Goal: Use online tool/utility: Utilize a website feature to perform a specific function

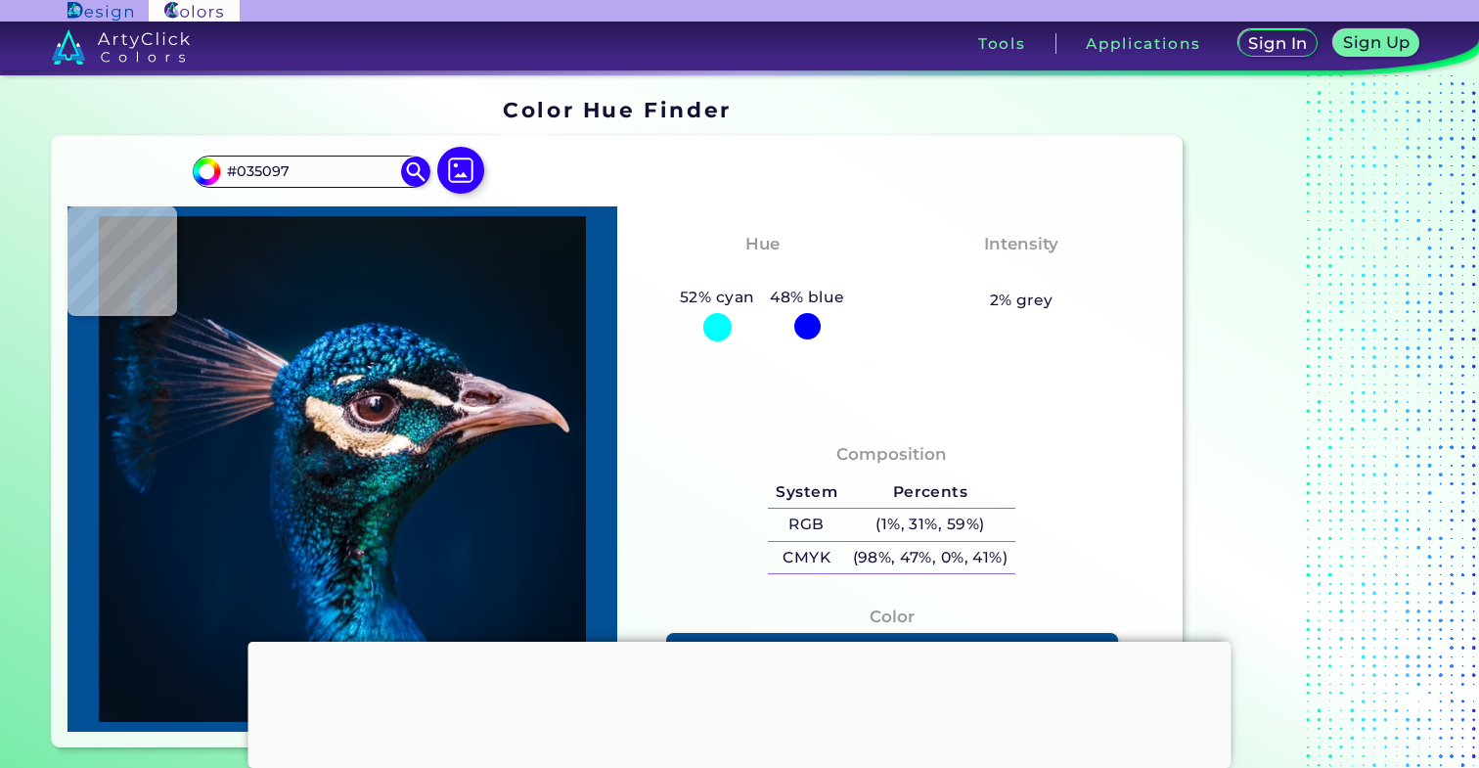
type input "#0074bb"
type input "#0074BB"
type input "#034552"
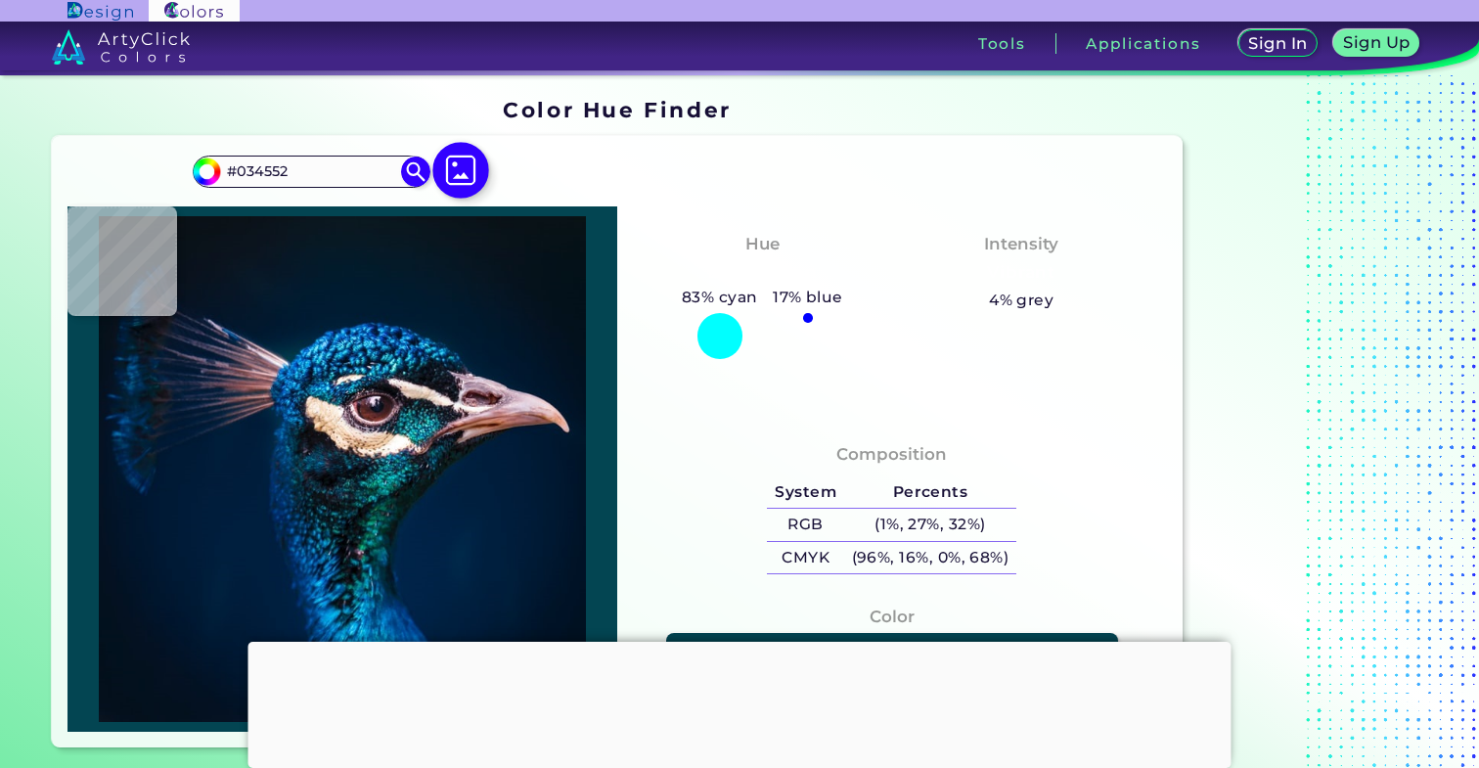
click at [458, 165] on img at bounding box center [460, 170] width 57 height 57
click at [0, 0] on input "file" at bounding box center [0, 0] width 0 height 0
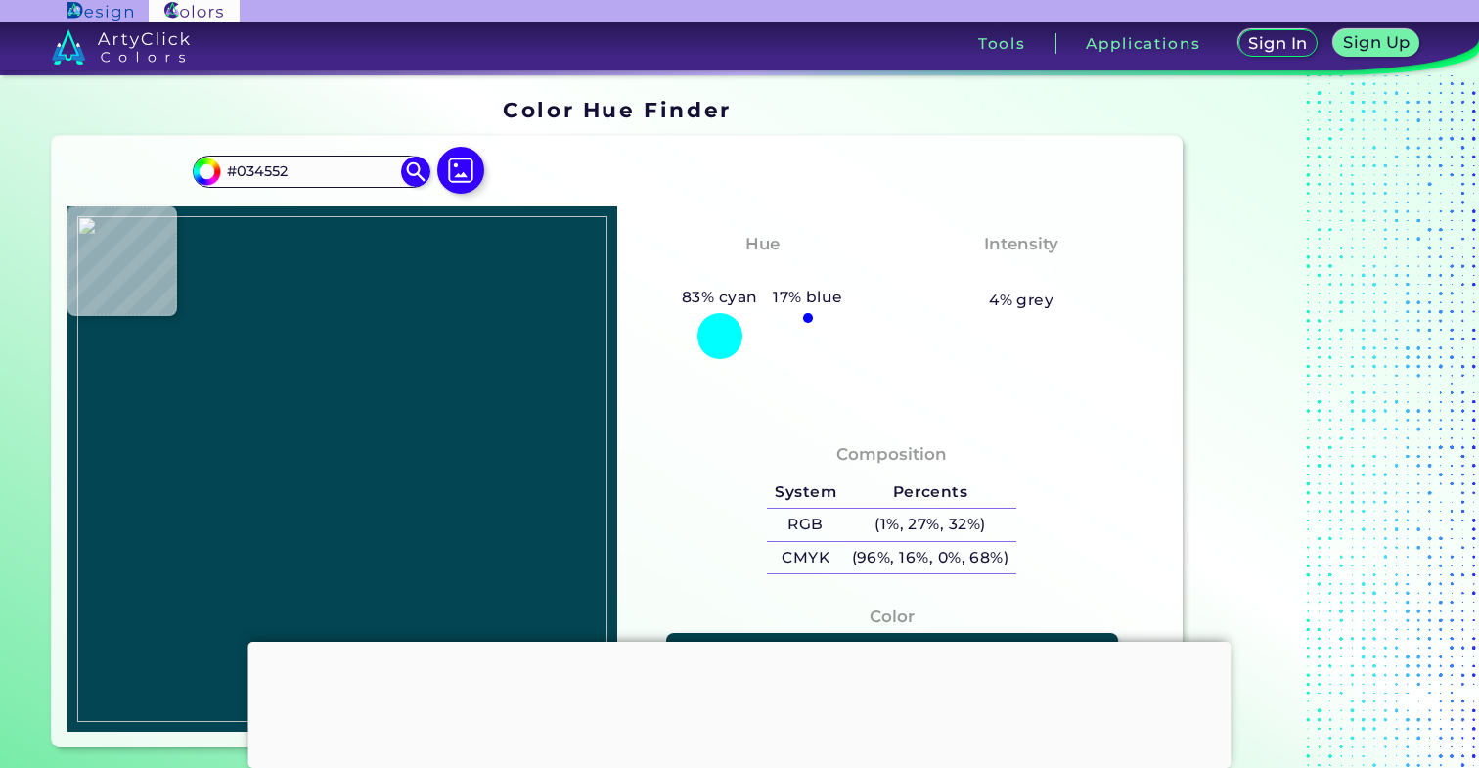
type input "#dfdcd9"
type input "#DFDCD9"
type input "#ffffff"
type input "#FFFFFF"
type input "#7d6754"
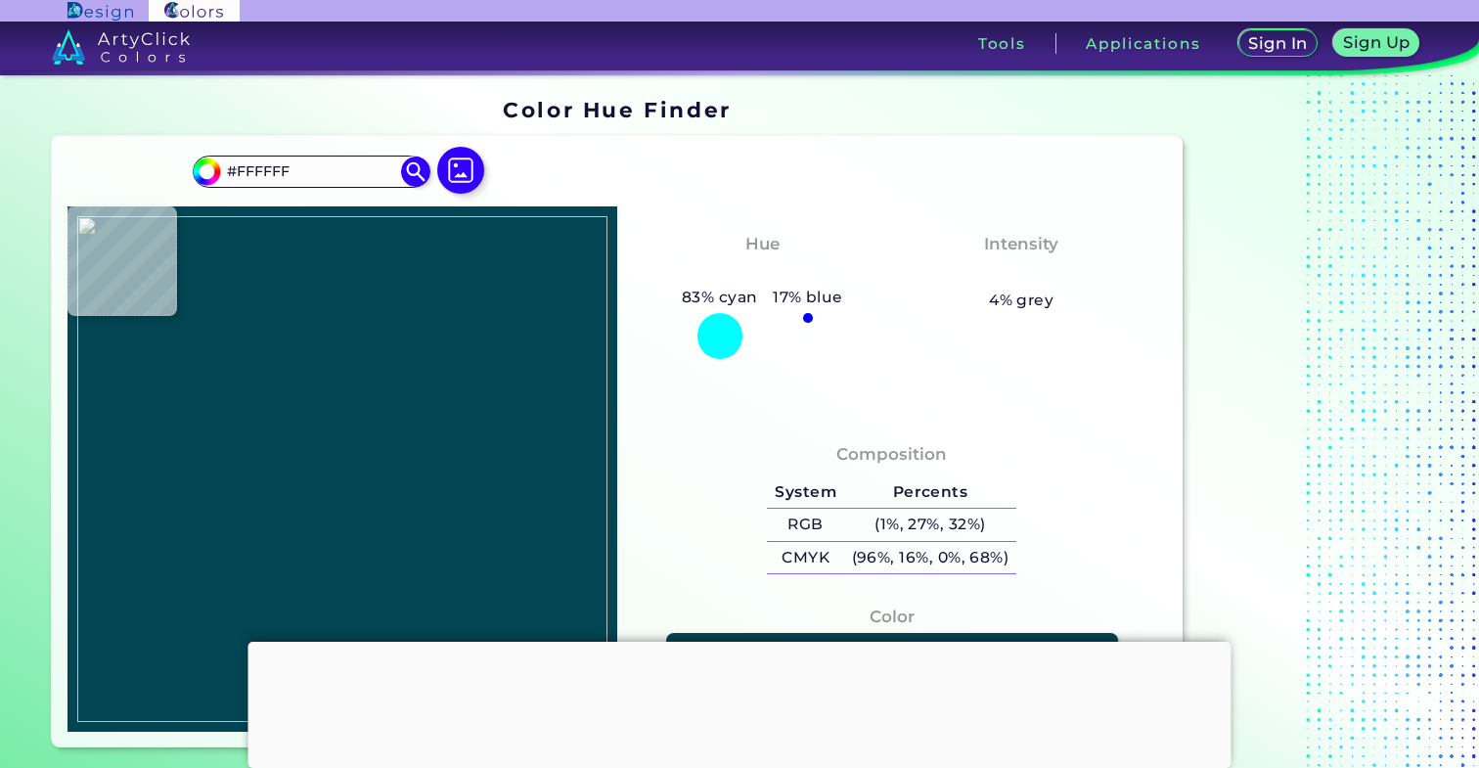
type input "#7D6754"
type input "#455646"
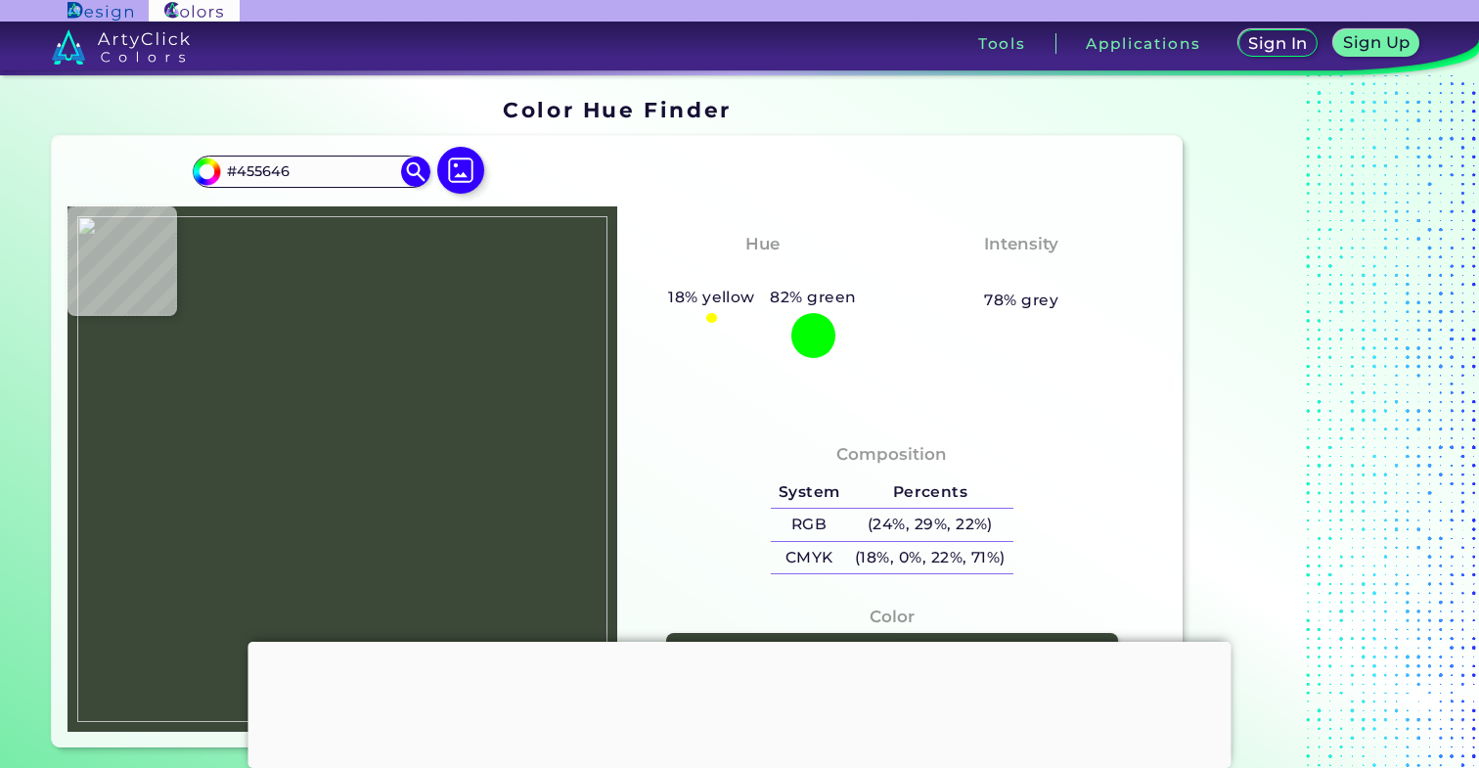
type input "#3c4939"
type input "#3C4939"
type input "#3a4838"
type input "#3A4838"
type input "#3b4938"
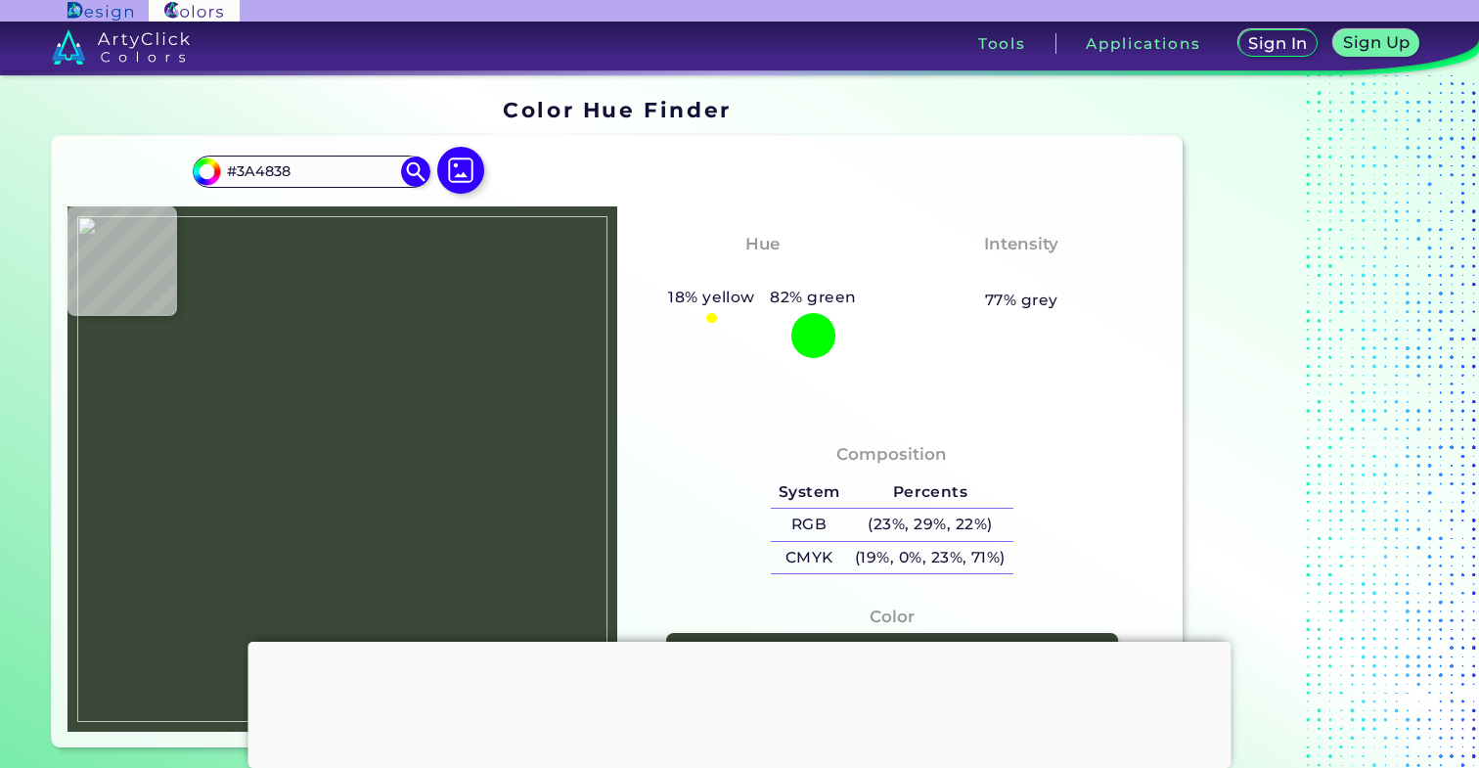
type input "#3B4938"
type input "#3b4838"
type input "#3B4838"
type input "#3a4836"
type input "#3A4836"
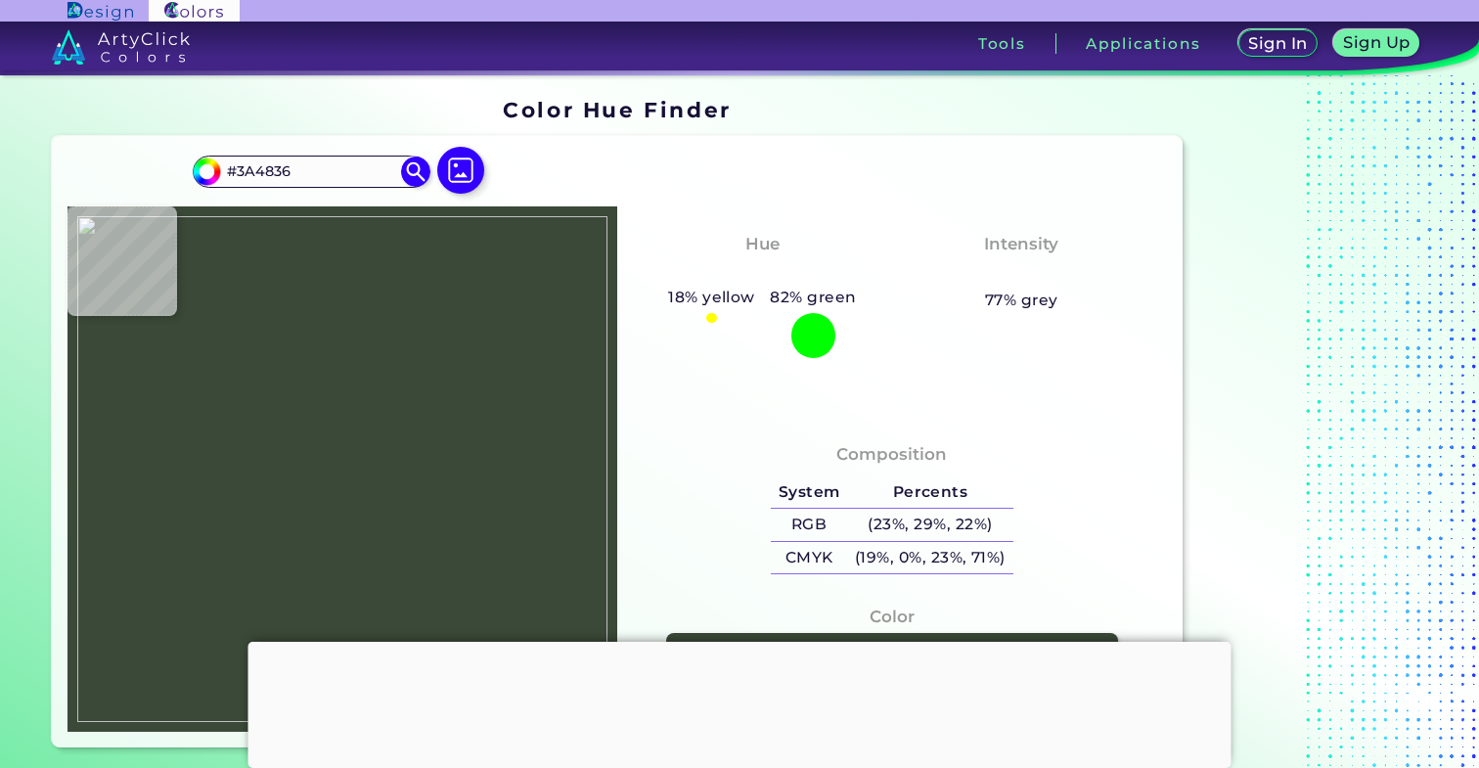
type input "#3b4837"
type input "#3B4837"
type input "#3b4937"
type input "#3B4937"
type input "#3b4837"
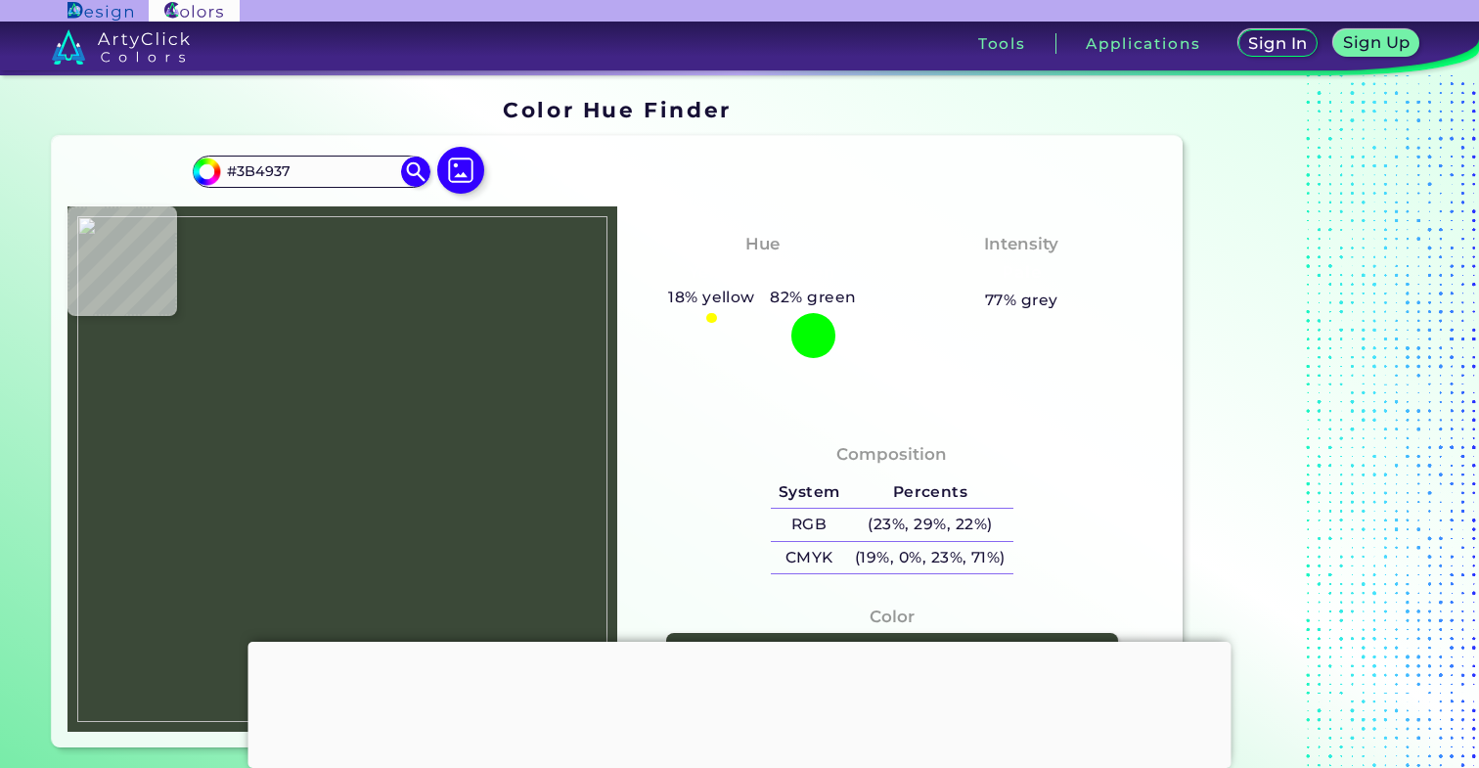
type input "#3B4837"
type input "#3c4938"
type input "#3C4938"
type input "#3e4b3a"
type input "#3E4B3A"
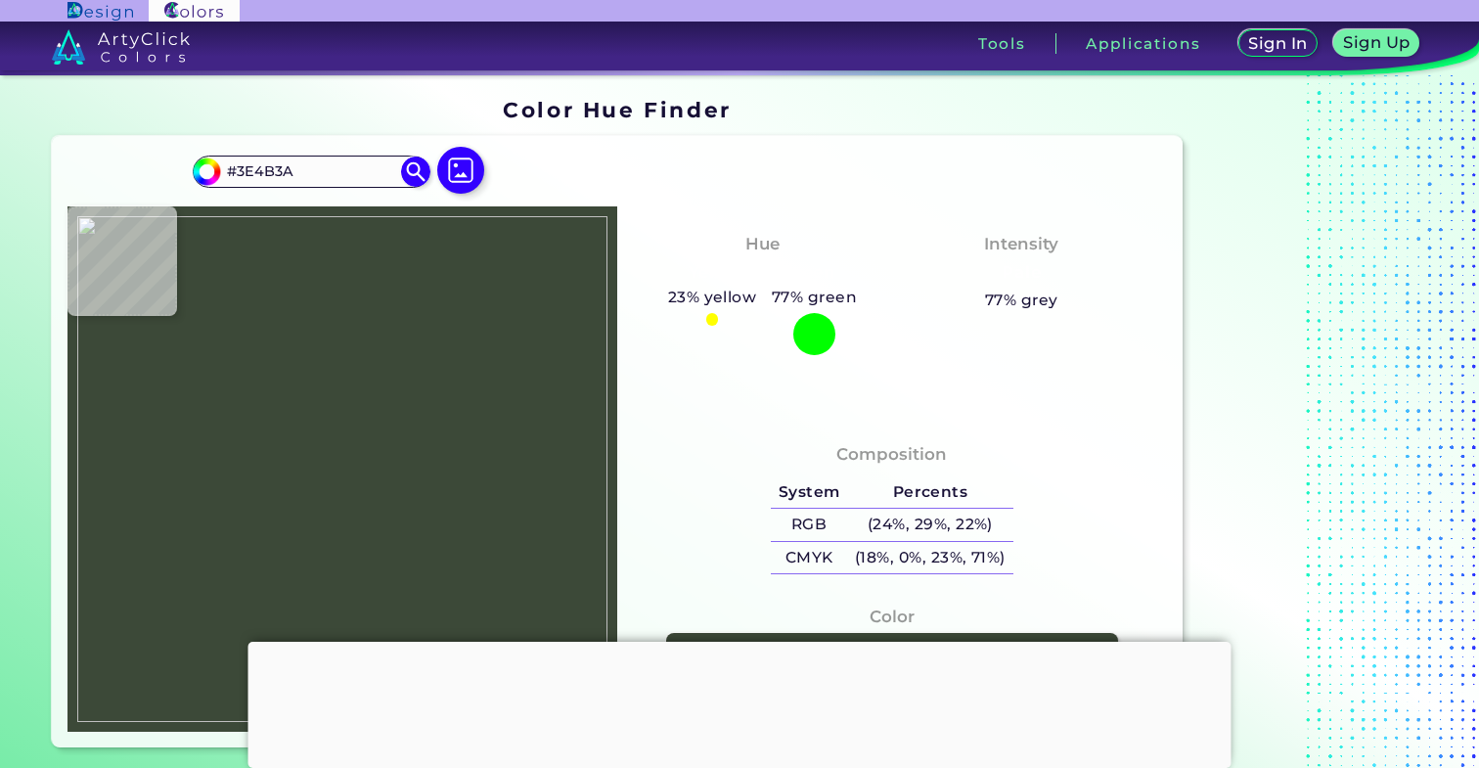
type input "#3e4a39"
type input "#3E4A39"
type input "#3c4636"
type input "#3C4636"
type input "#3a4535"
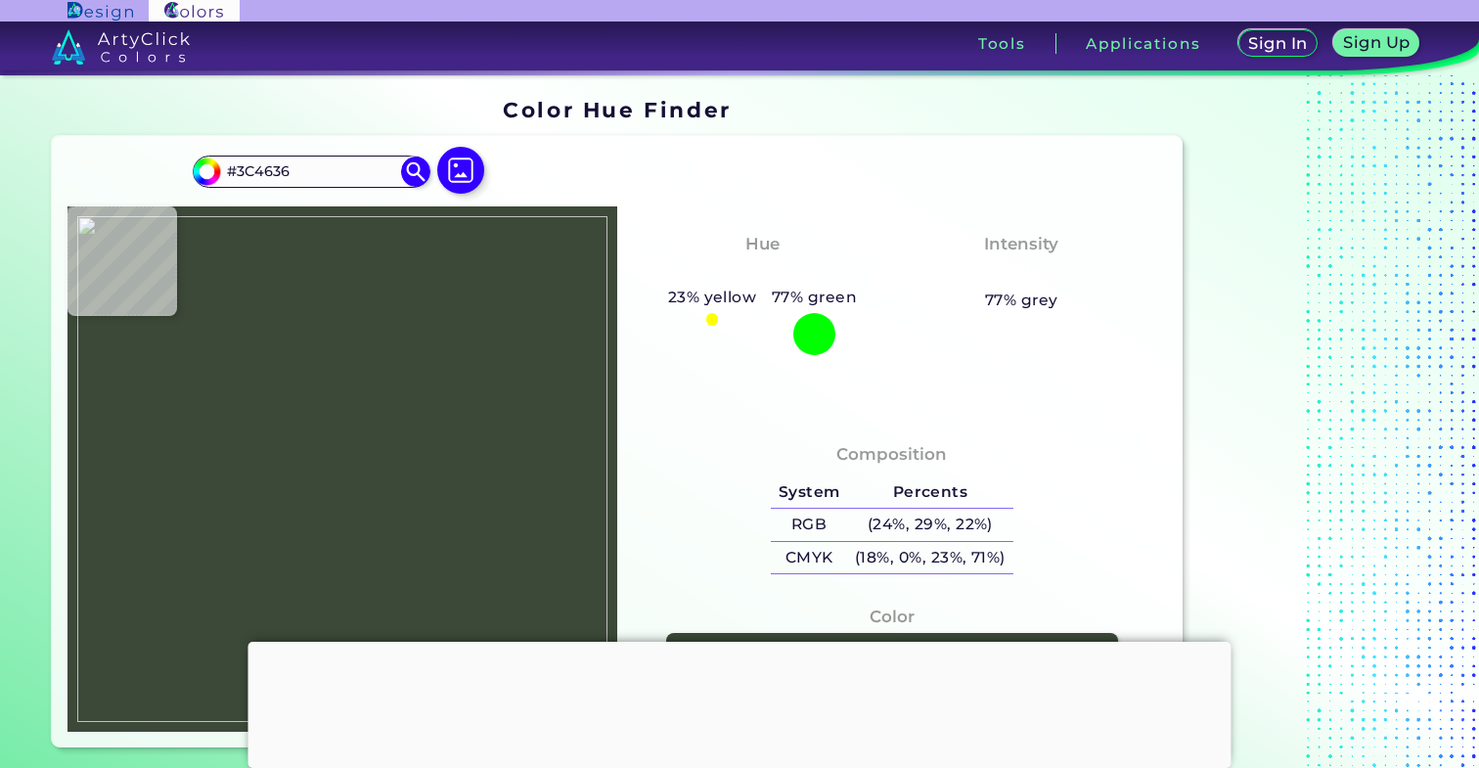
type input "#3A4535"
type input "#3b4837"
type input "#3B4837"
type input "#3c4736"
type input "#3C4736"
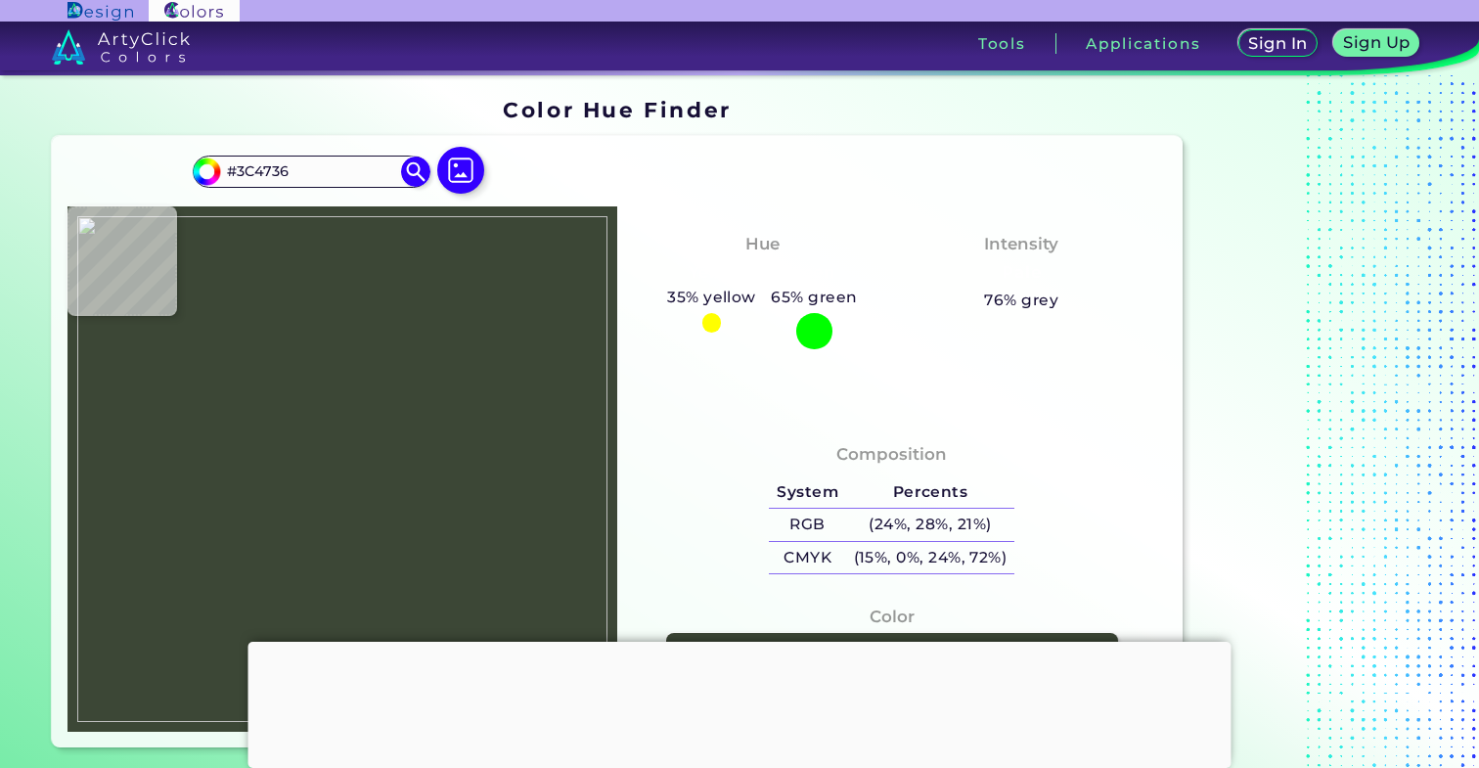
type input "#3b4837"
type input "#3B4837"
type input "#3e4a39"
type input "#3E4A39"
type input "#425040"
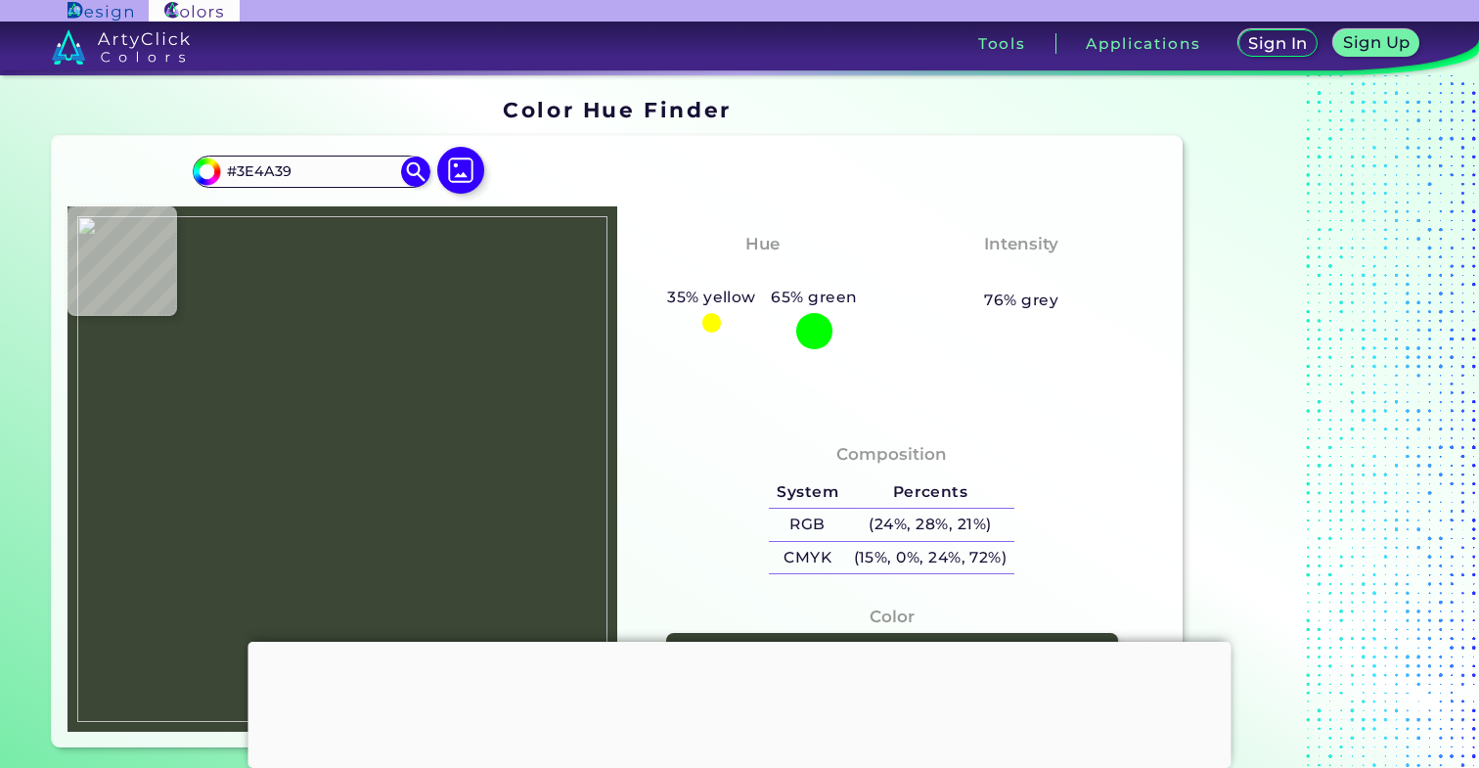
type input "#425040"
type input "#435141"
type input "#455444"
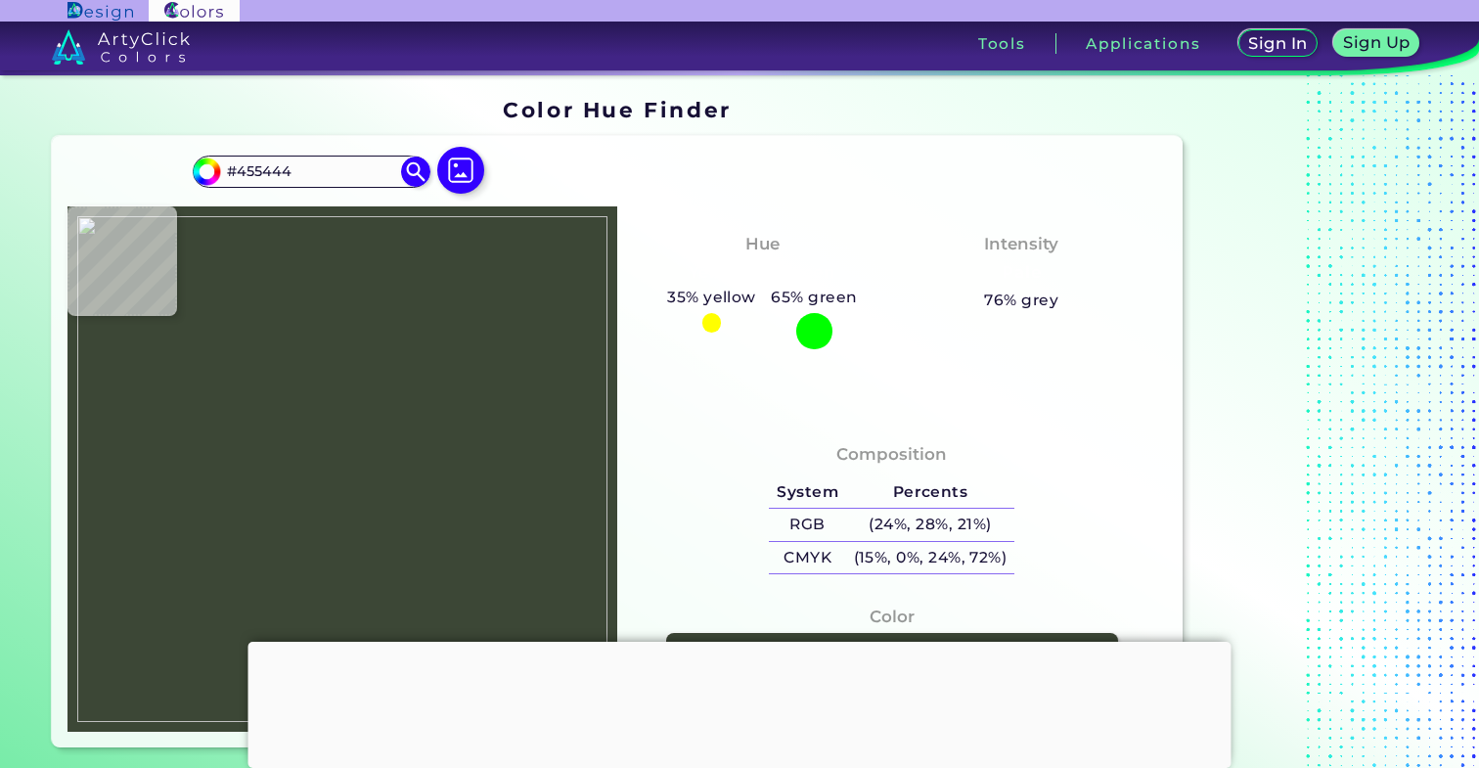
type input "#495747"
type input "#465545"
type input "#425042"
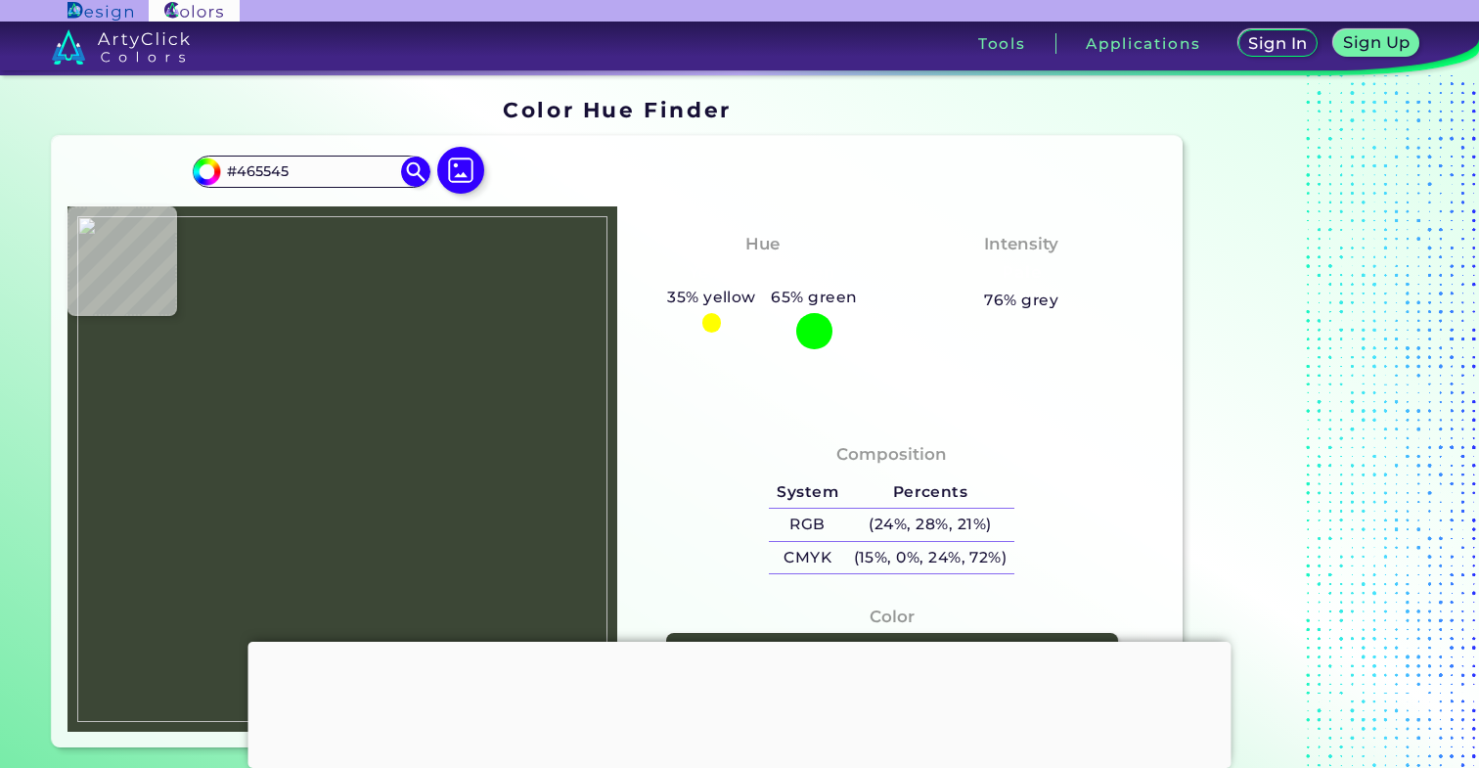
type input "#425042"
type input "#404f40"
type input "#404F40"
type input "#3e4b3a"
type input "#3E4B3A"
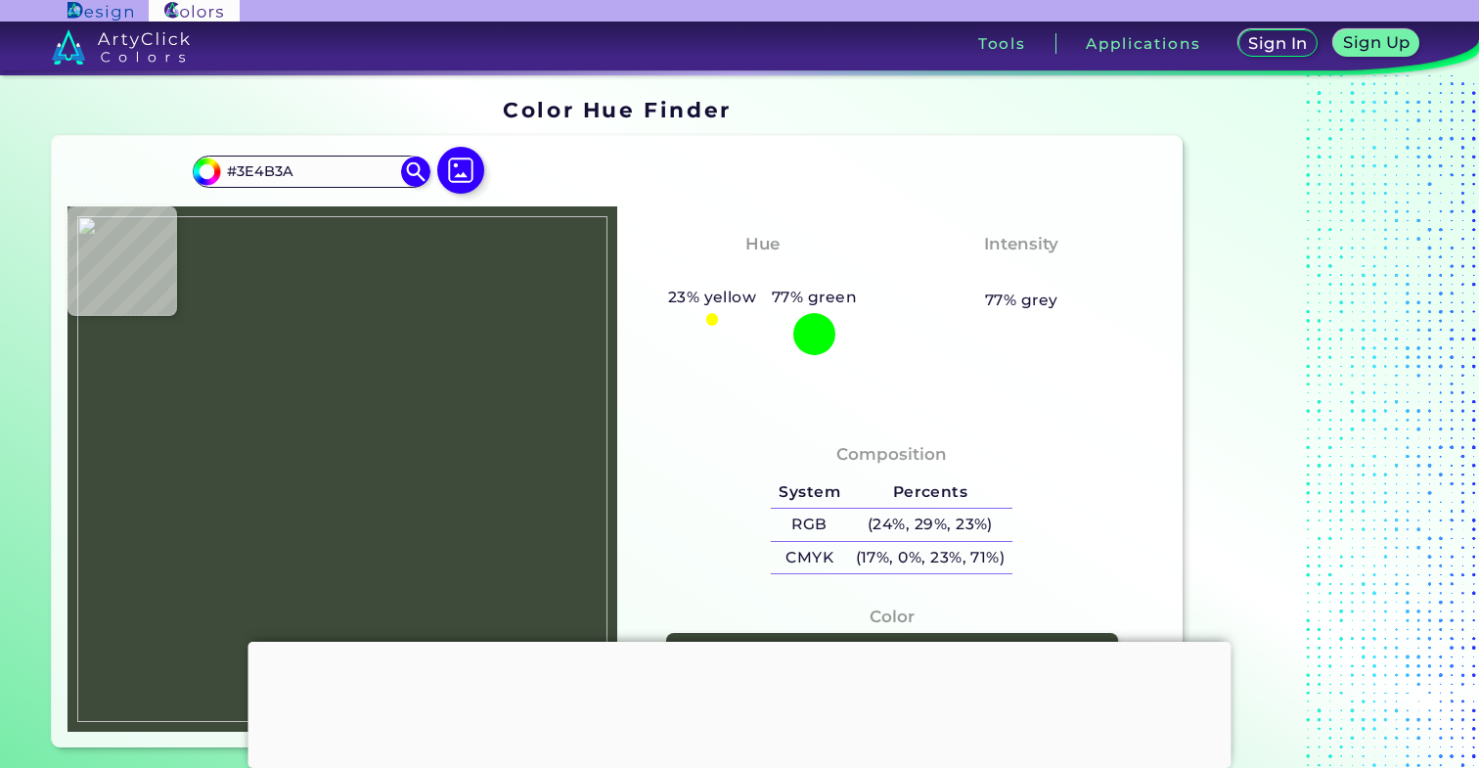
type input "#3d4b39"
type input "#3D4B39"
type input "#3d4a39"
type input "#3D4A39"
type input "#303c2c"
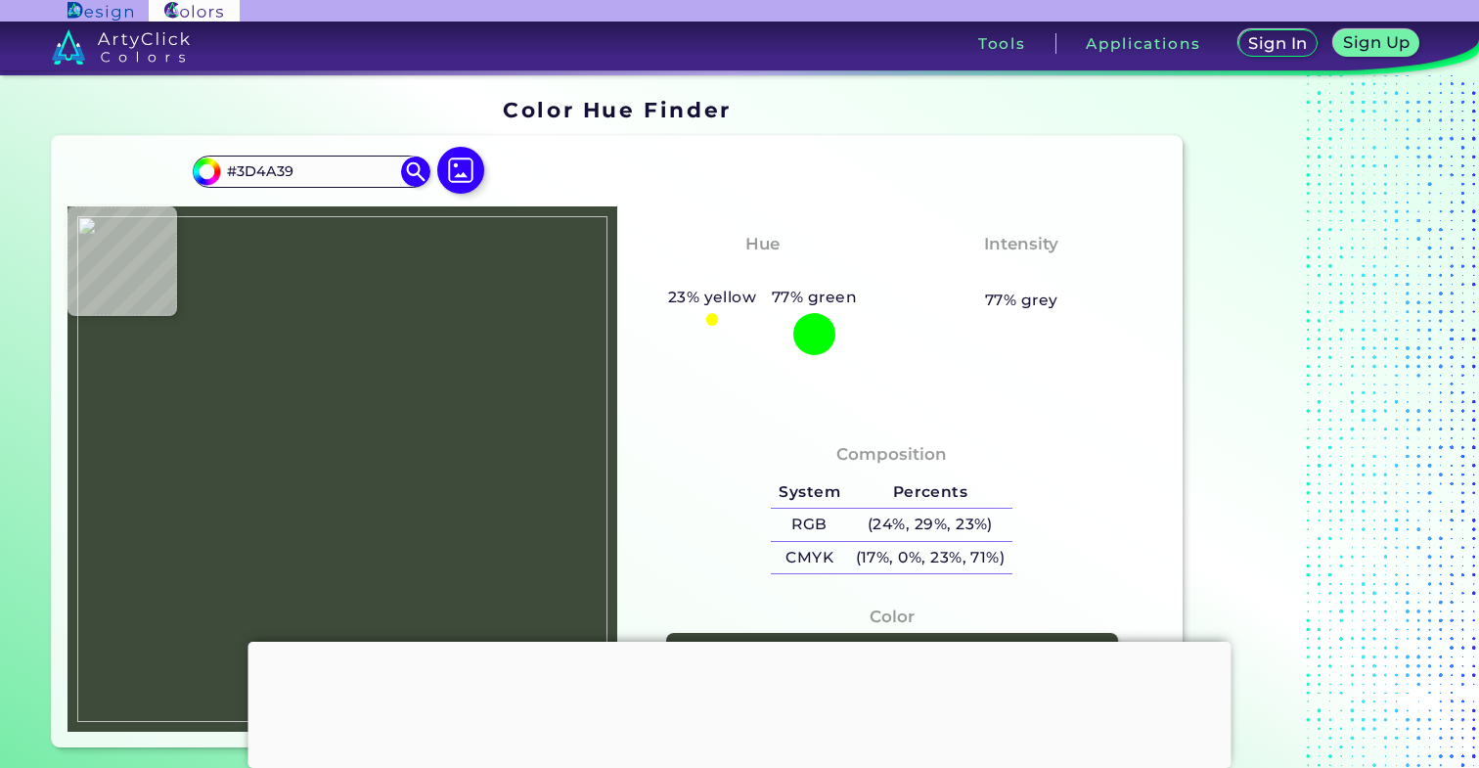
type input "#303C2C"
type input "#2b3426"
type input "#2B3426"
type input "#3a4735"
type input "#3A4735"
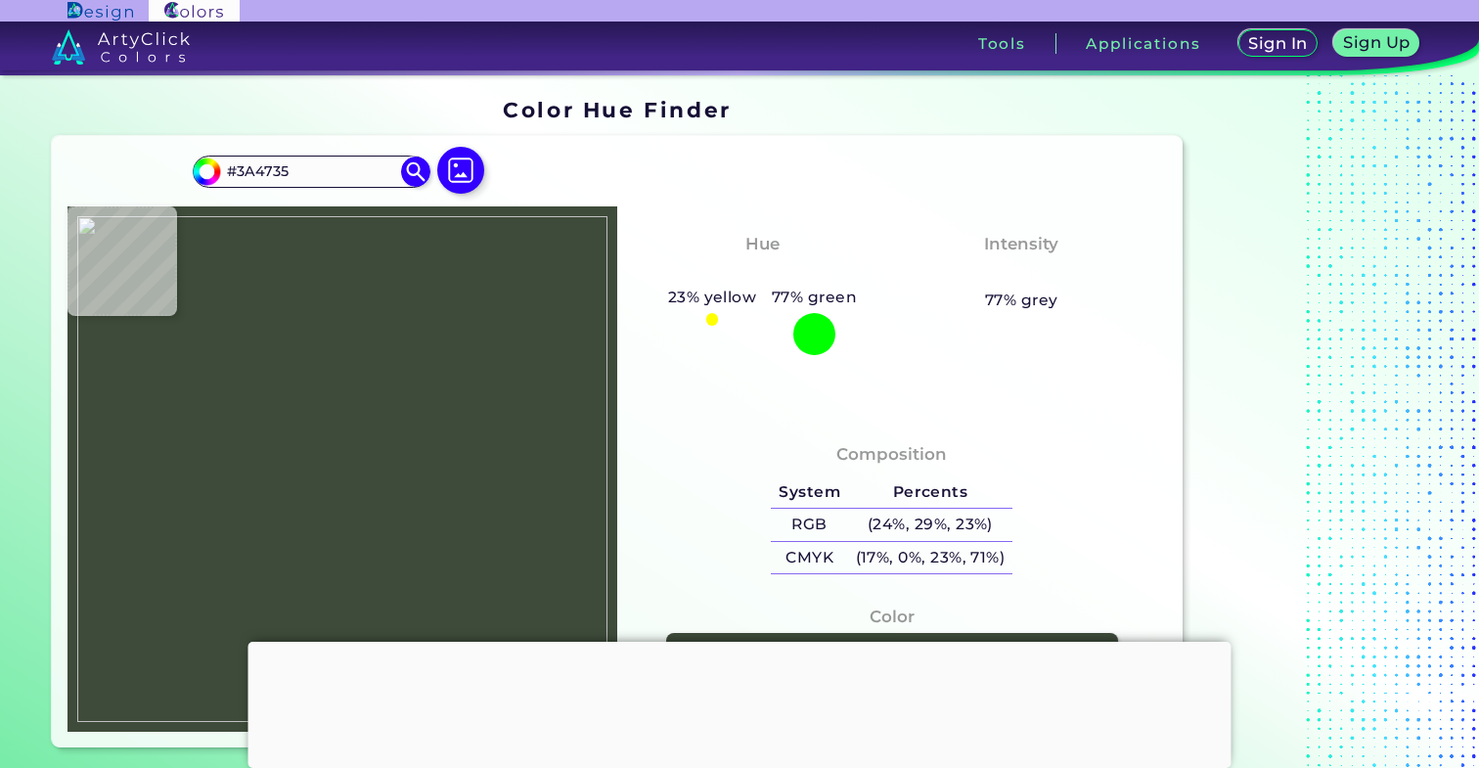
type input "#384434"
type input "#394435"
type input "#384534"
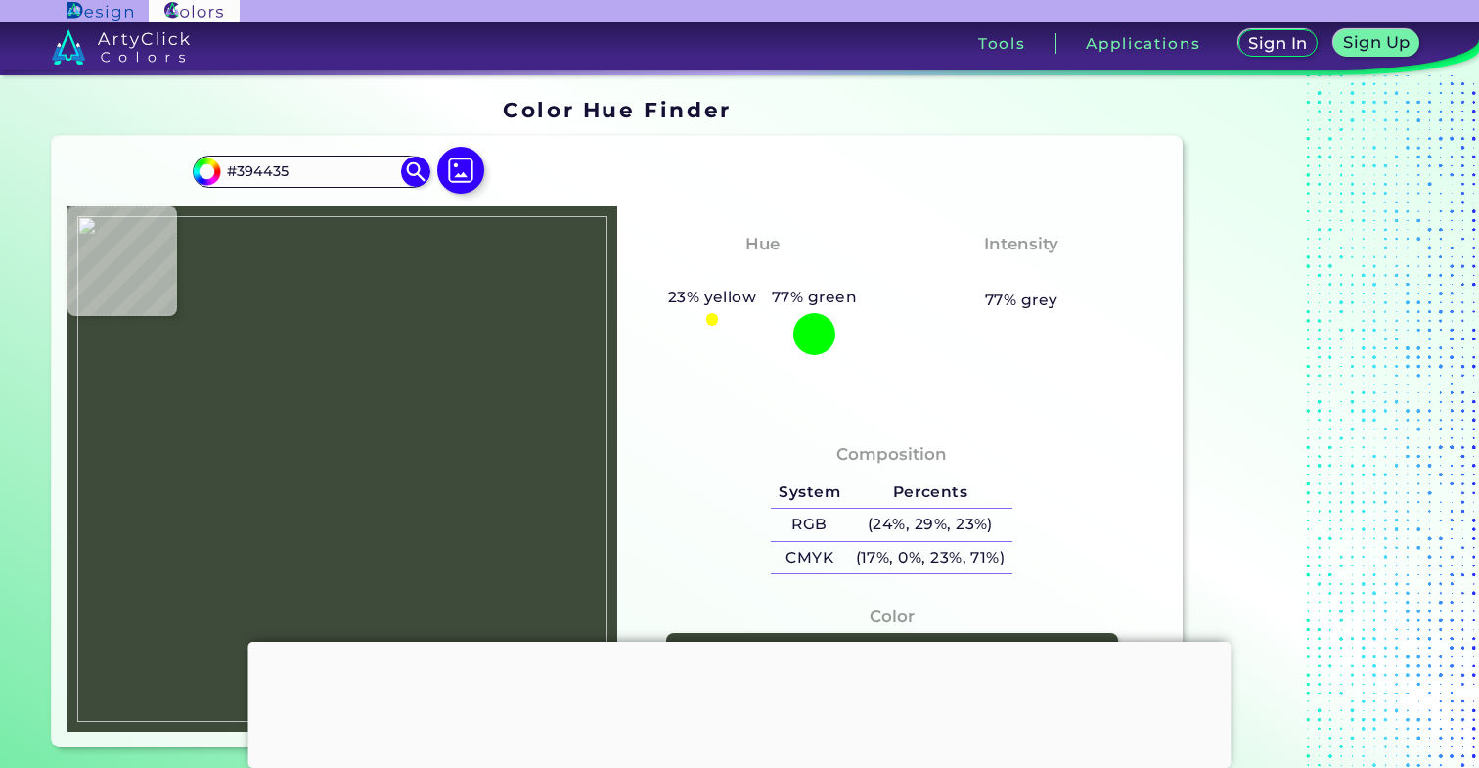
type input "#384534"
type input "#374332"
type input "#364433"
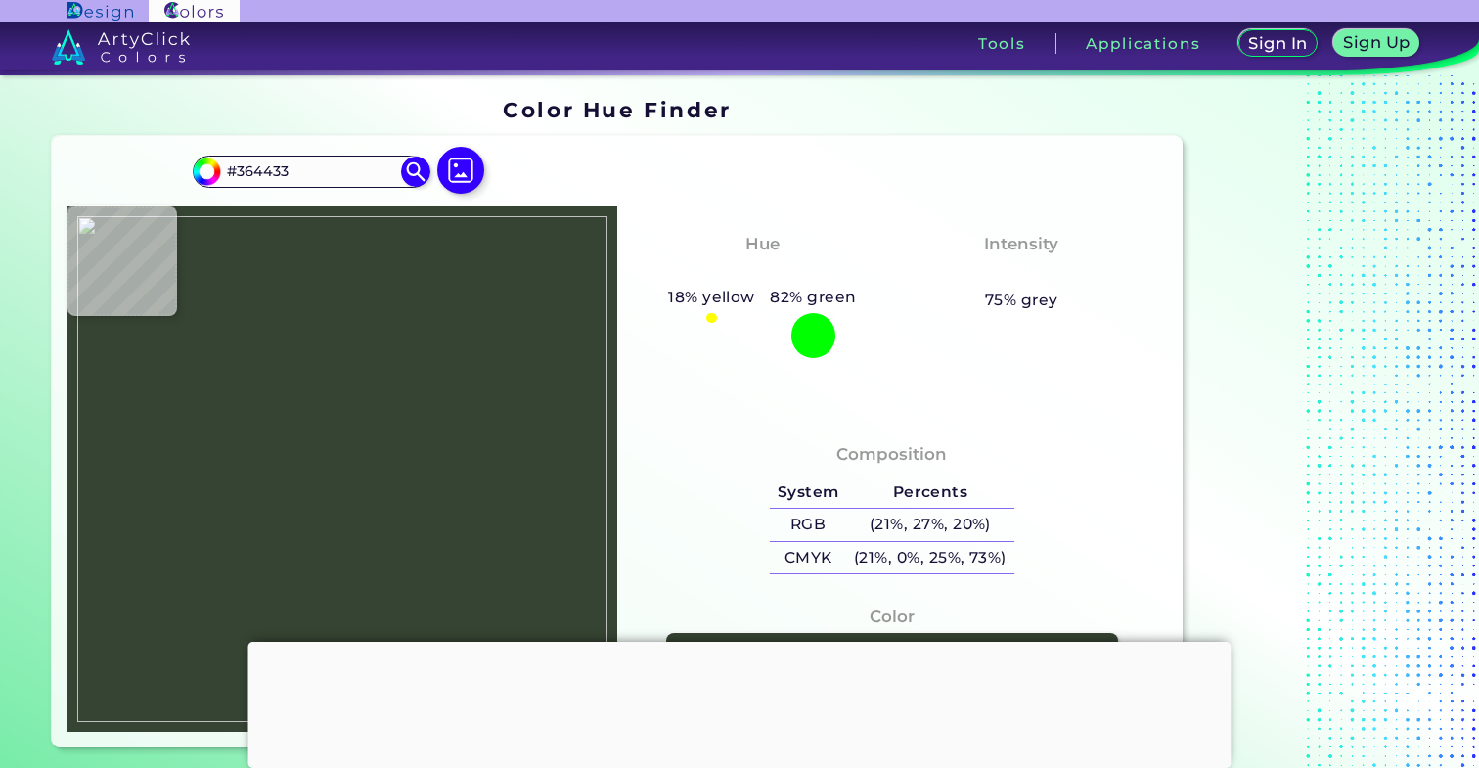
type input "#66513e"
type input "#66513E"
type input "#161614"
type input "#1d2516"
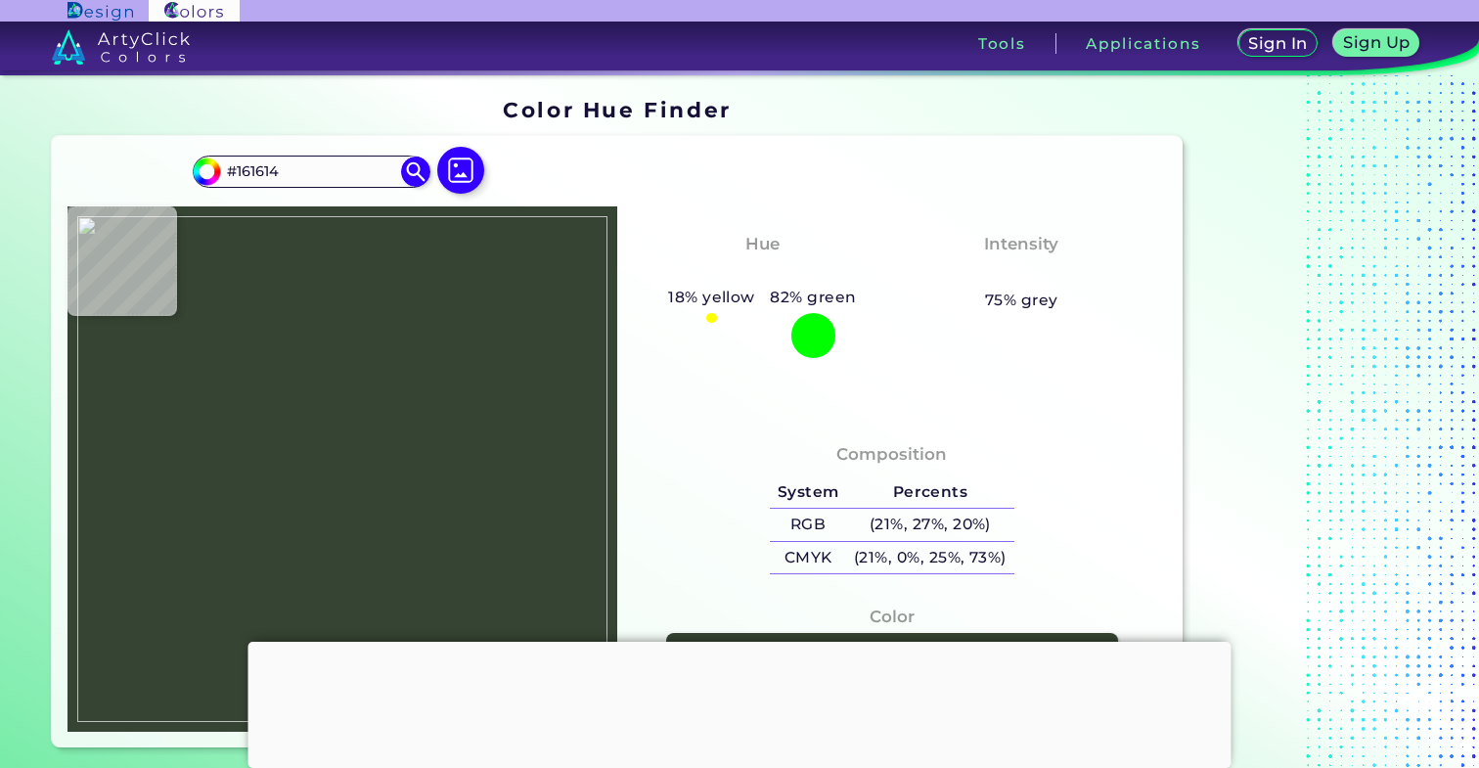
type input "#1D2516"
type input "#1d2618"
type input "#1D2618"
type input "#1e2618"
type input "#1E2618"
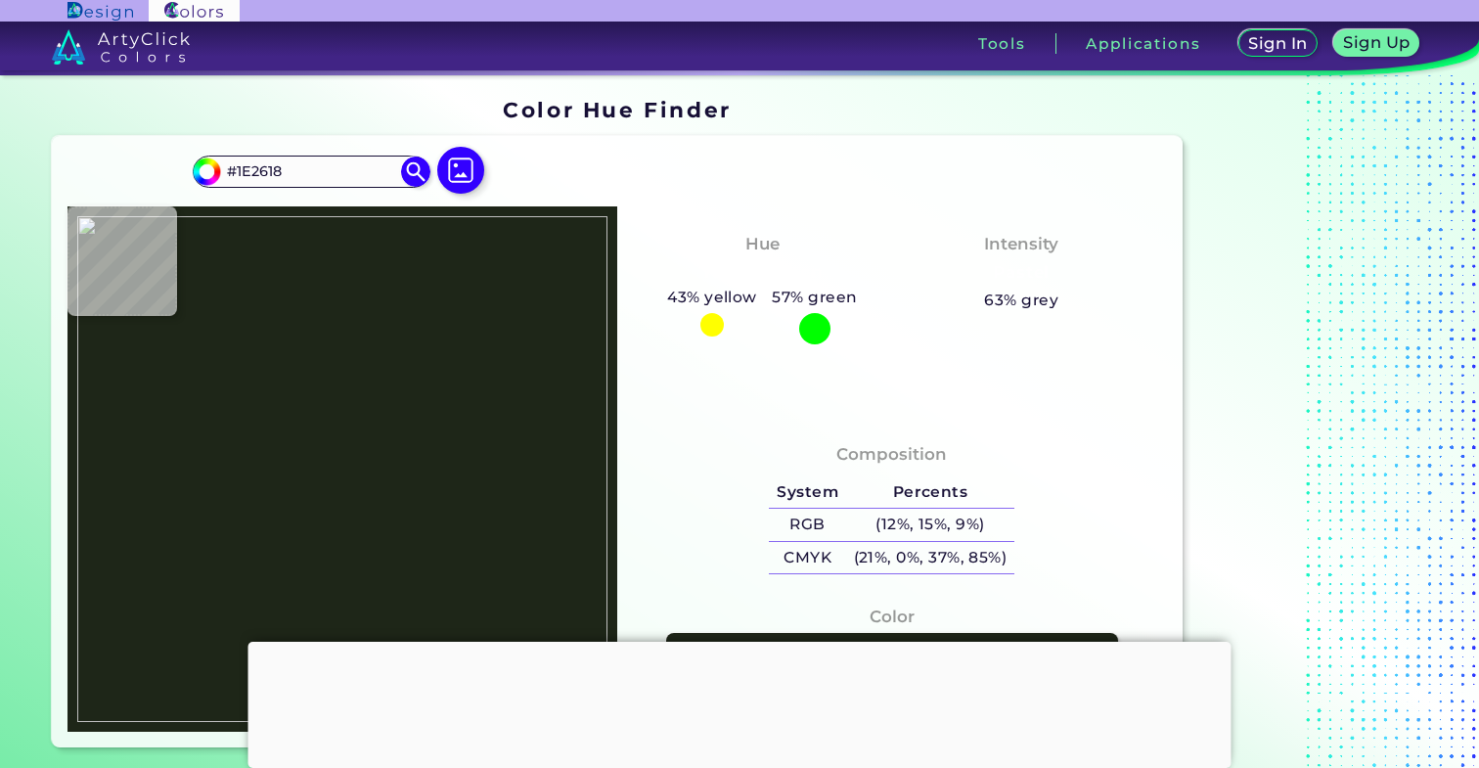
type input "#1f271a"
type input "#1F271A"
type input "#222a1b"
type input "#222A1B"
type input "#242d21"
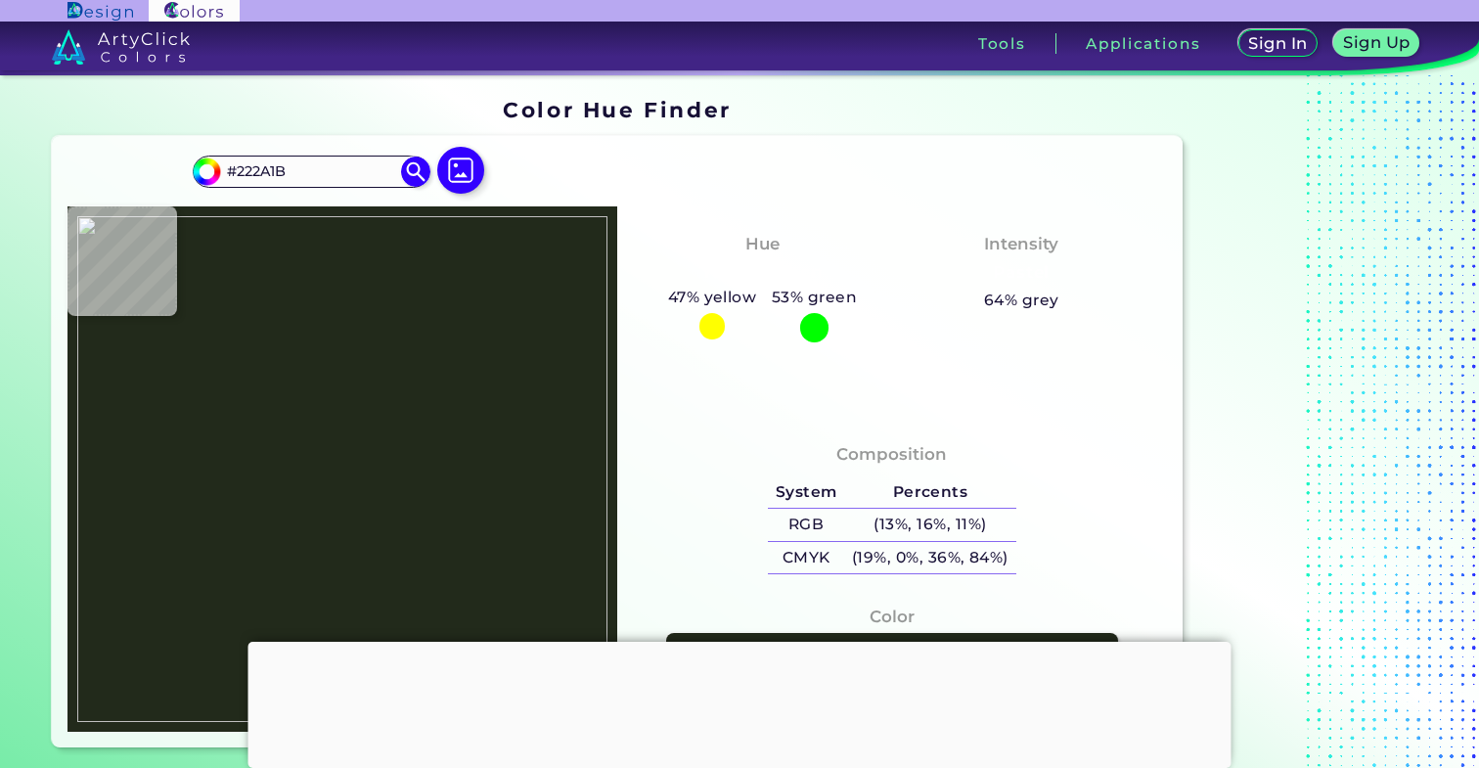
type input "#242D21"
type input "#6b6c64"
type input "#6B6C64"
type input "#7a8c80"
type input "#7A8C80"
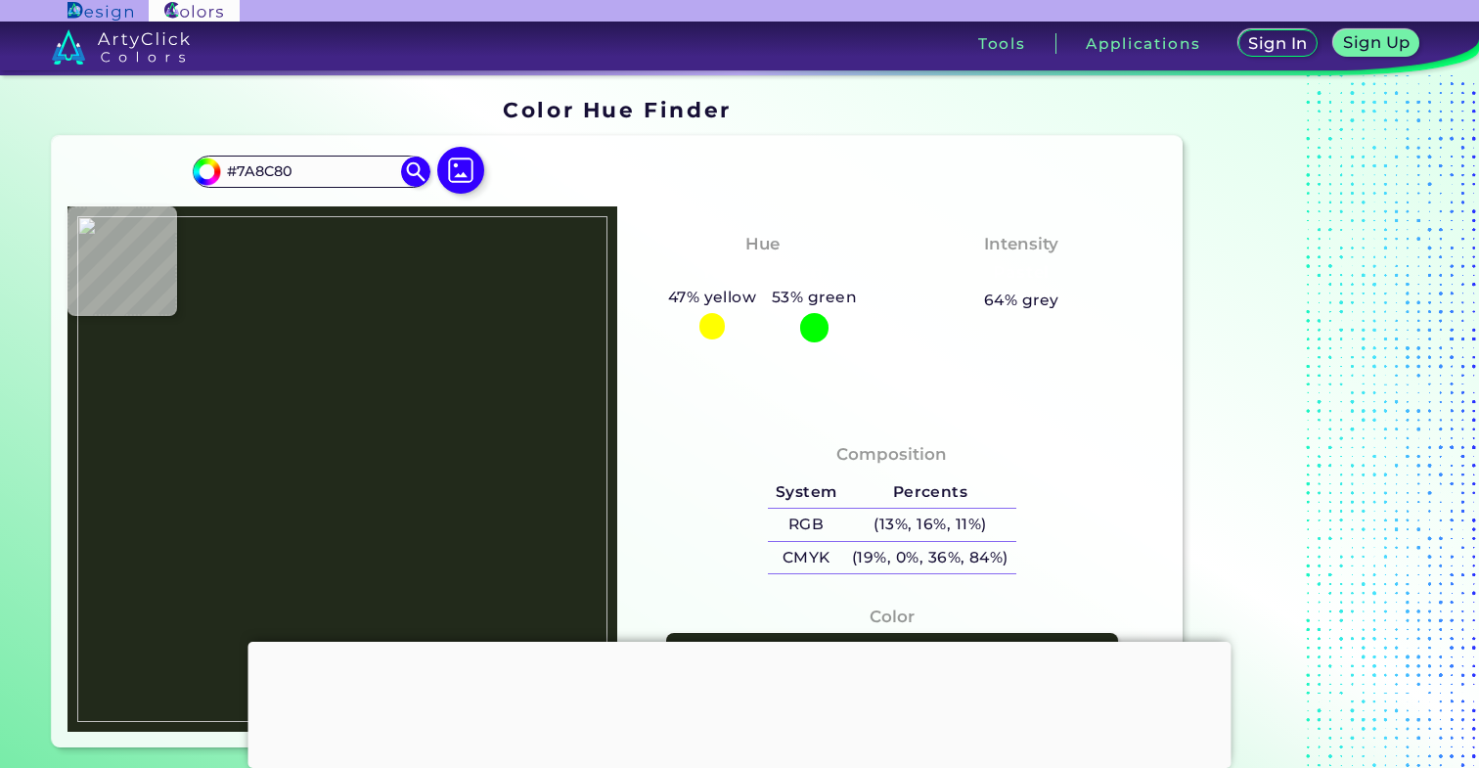
type input "#ffffff"
type input "#FFFFFF"
type input "#f4f4f4"
type input "#F4F4F4"
type input "#e7e7e7"
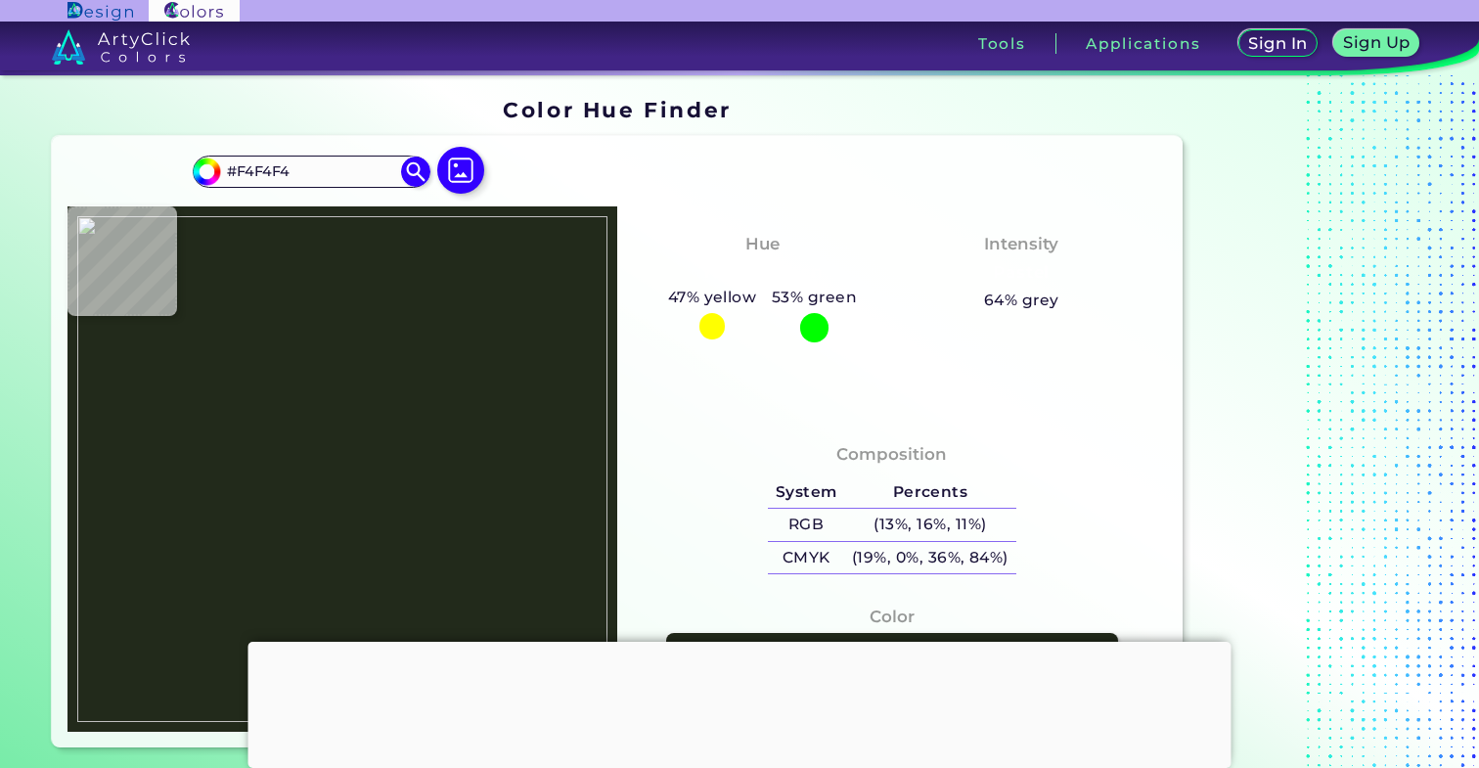
type input "#E7E7E7"
type input "#373631"
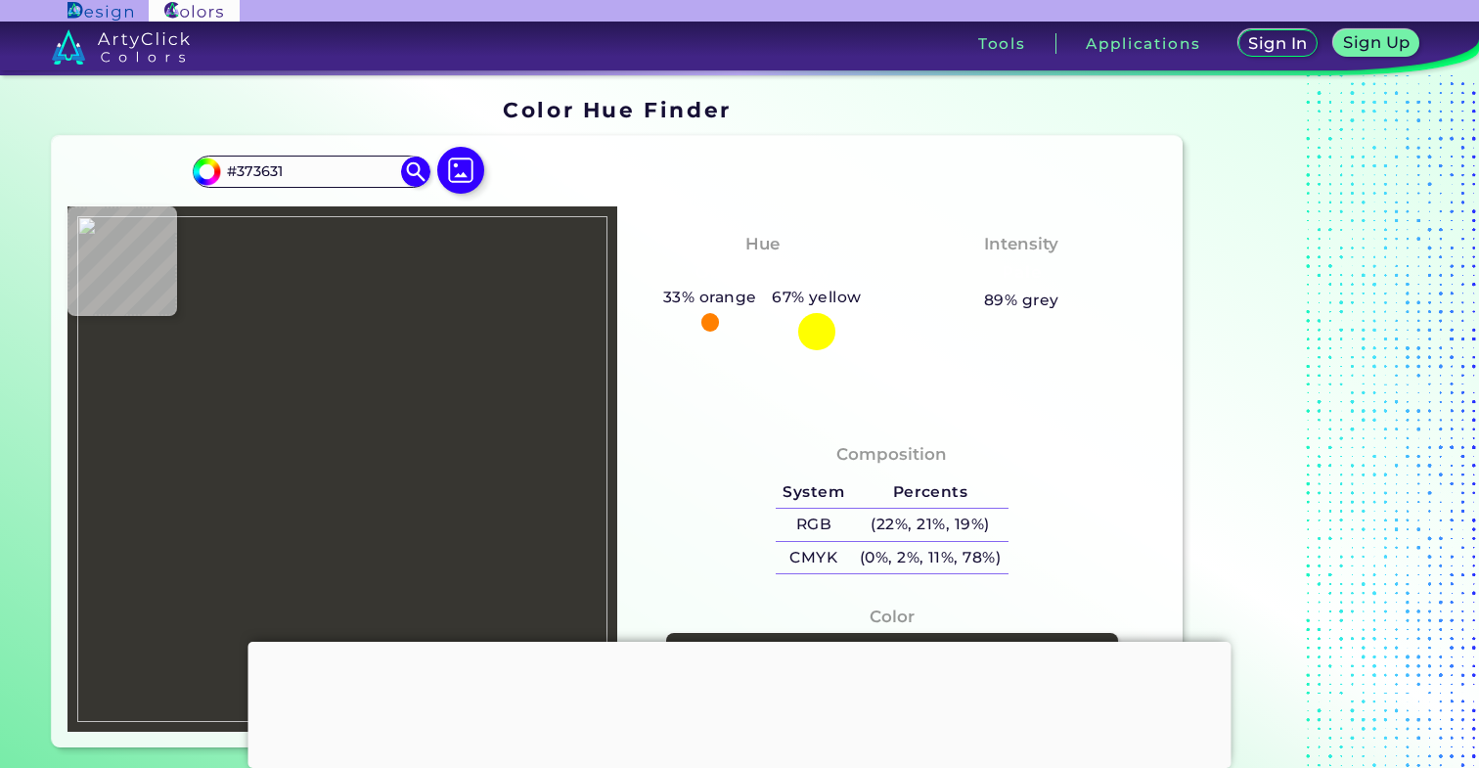
type input "#e4e4e4"
type input "#E4E4E4"
type input "#e7e7e7"
type input "#E7E7E7"
type input "#efefef"
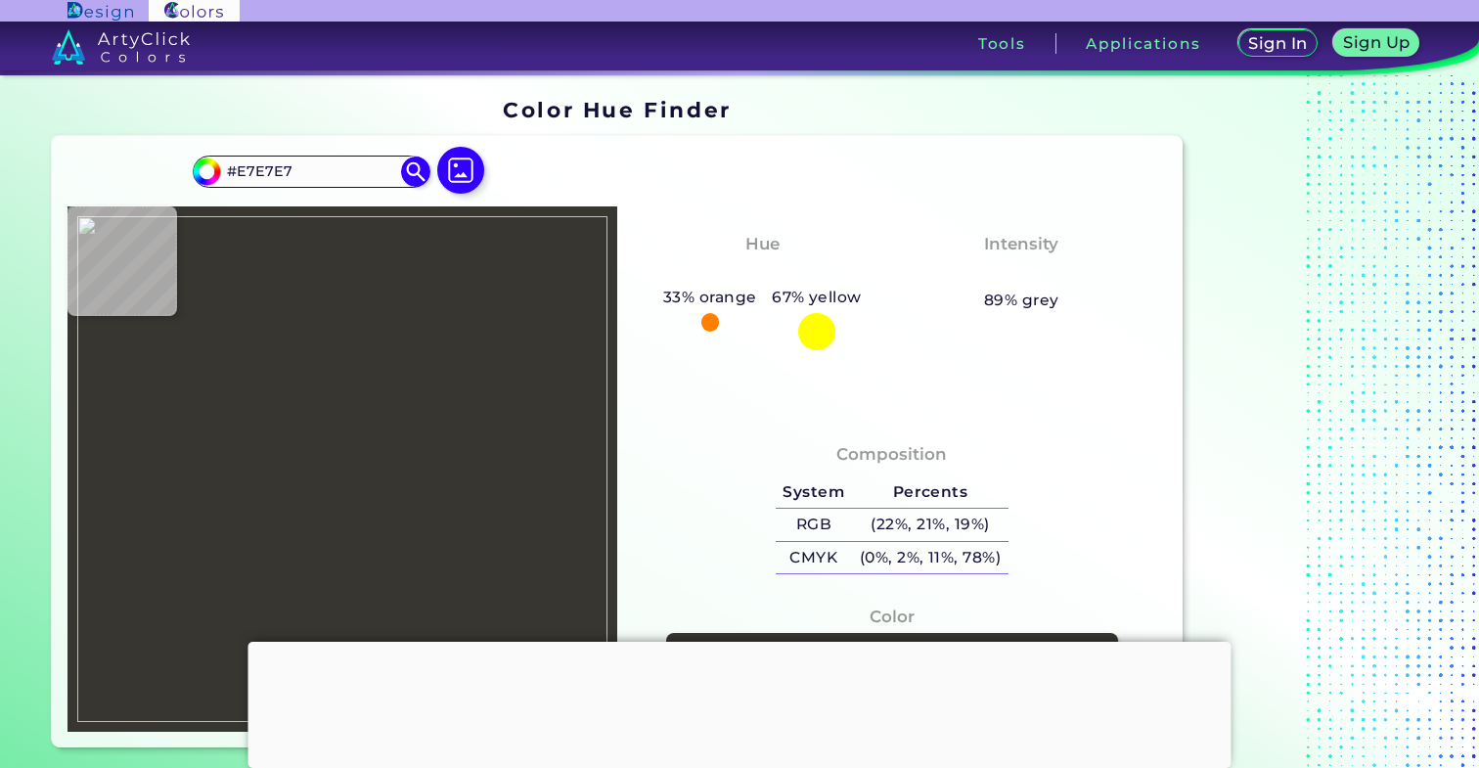
type input "#EFEFEF"
type input "#ffffff"
type input "#FFFFFF"
type input "#708175"
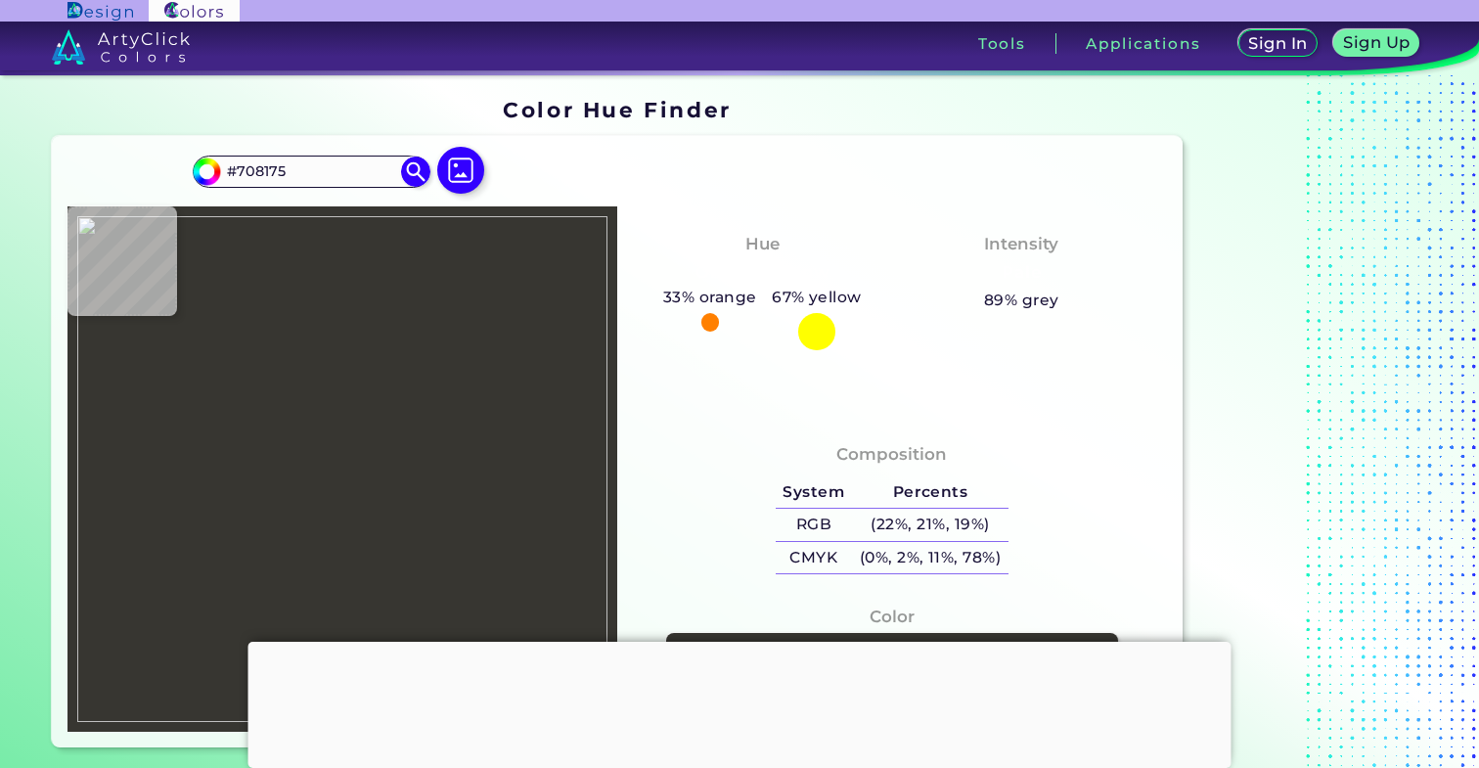
type input "#312919"
type input "#544a35"
type input "#544A35"
type input "#3f3825"
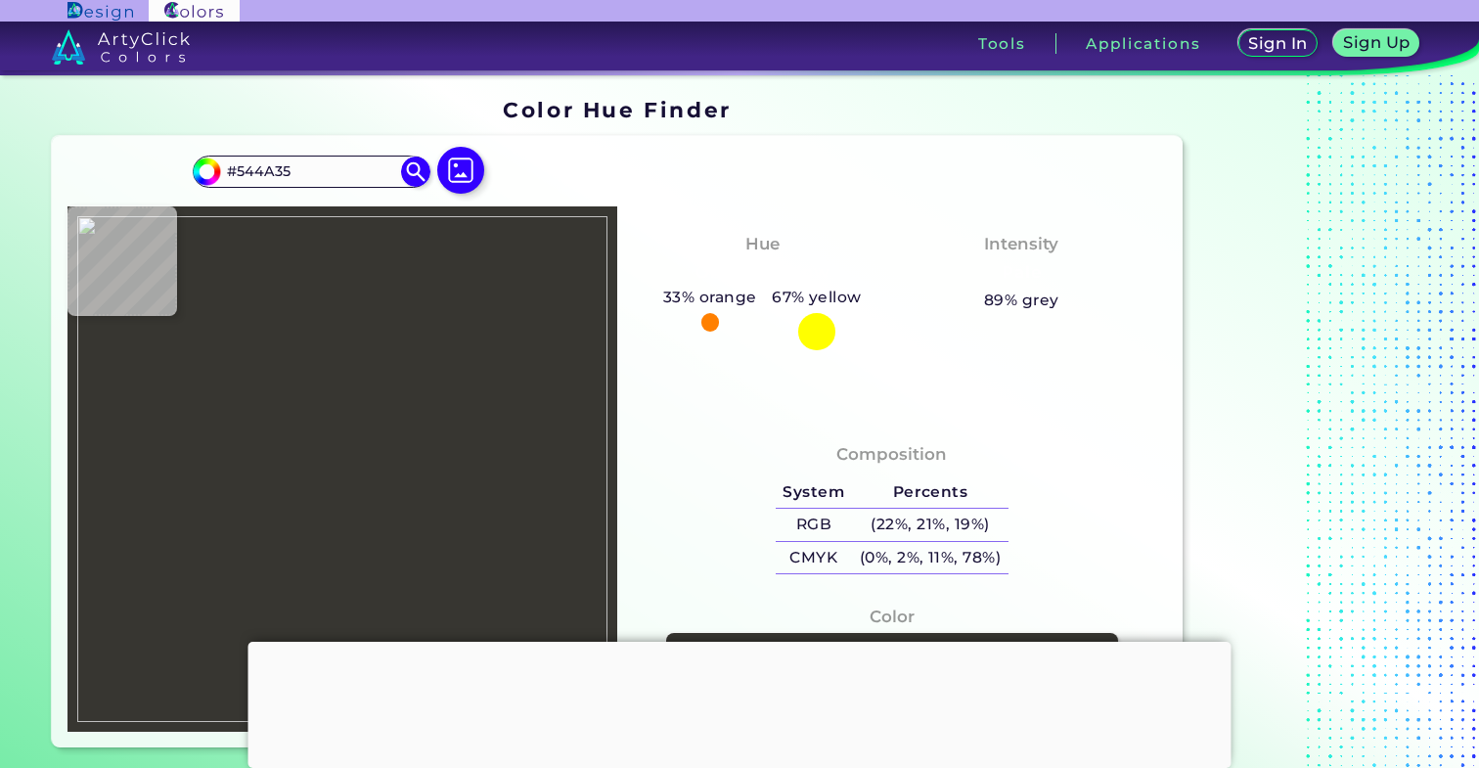
type input "#3F3825"
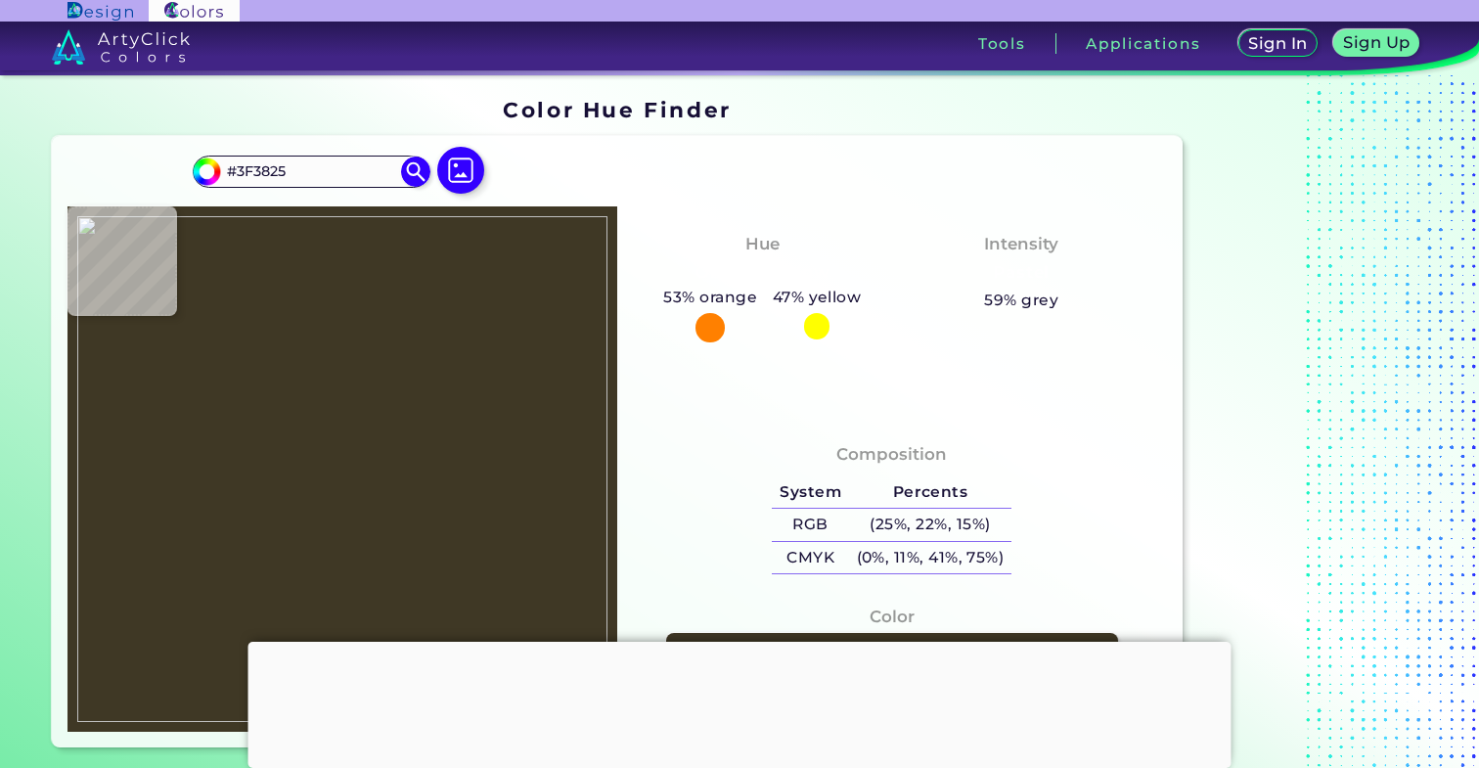
type input "#292213"
type input "#2c2414"
type input "#2C2414"
type input "#2f2514"
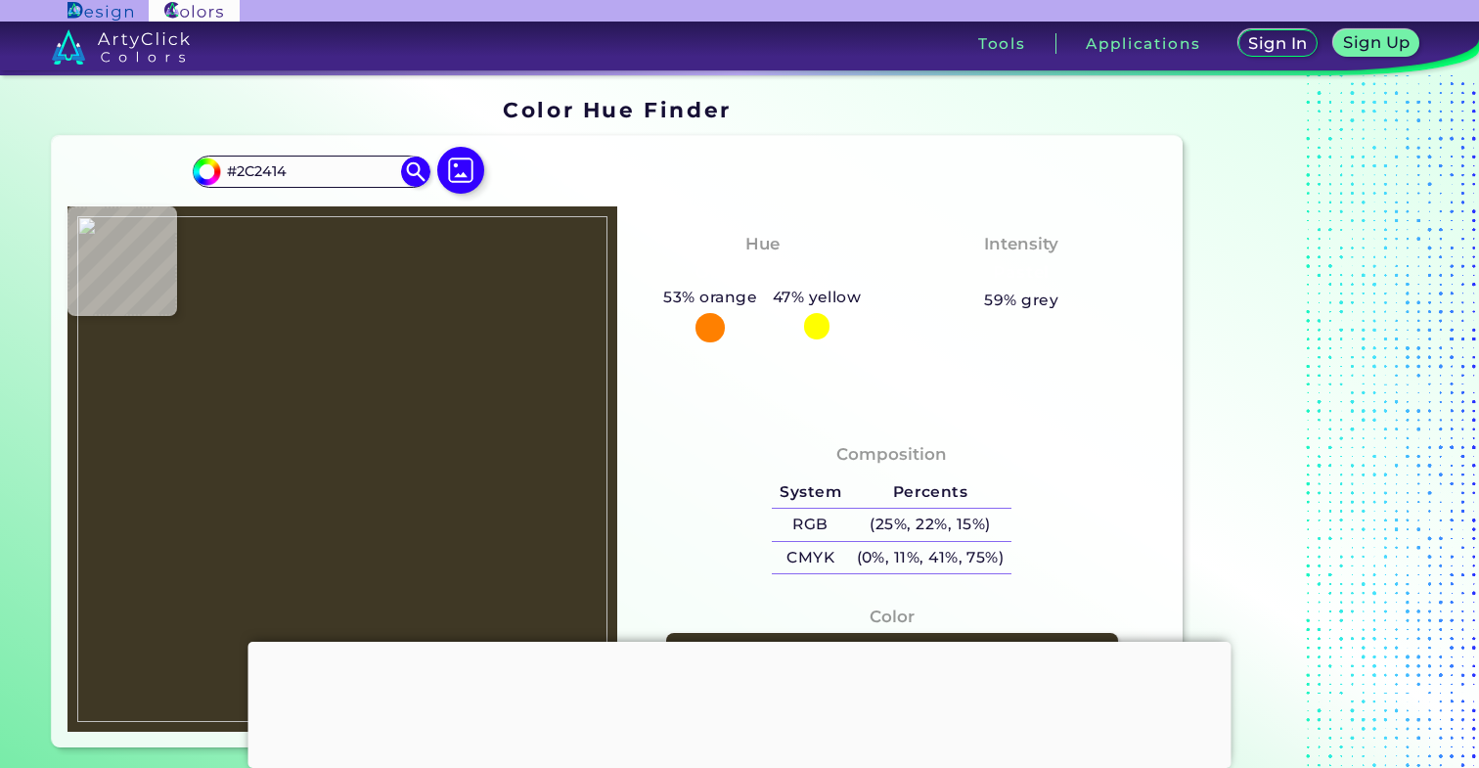
type input "#2F2514"
type input "#3e3529"
type input "#3E3529"
type input "#ffffff"
type input "#FFFFFF"
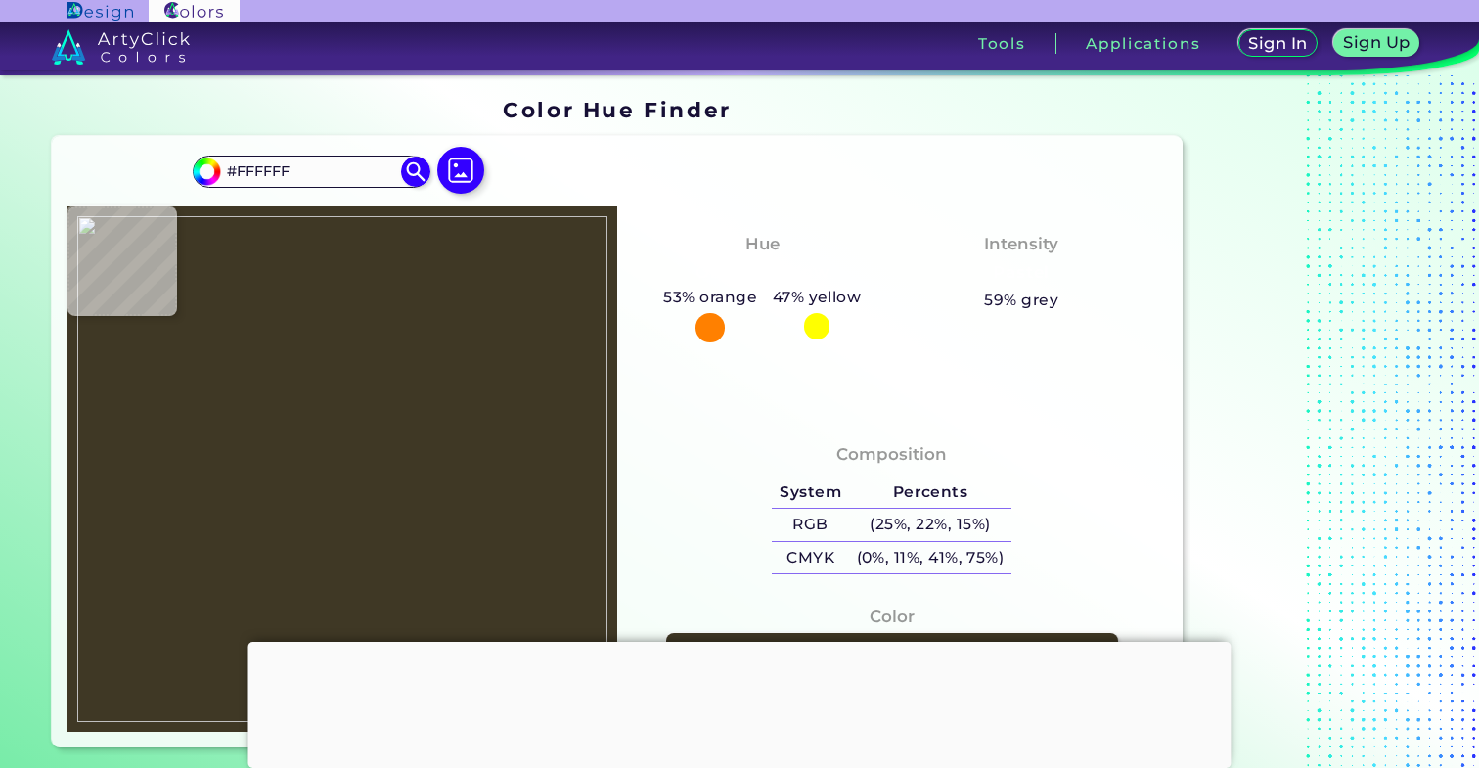
type input "#ececec"
type input "#ECECEC"
type input "#000000"
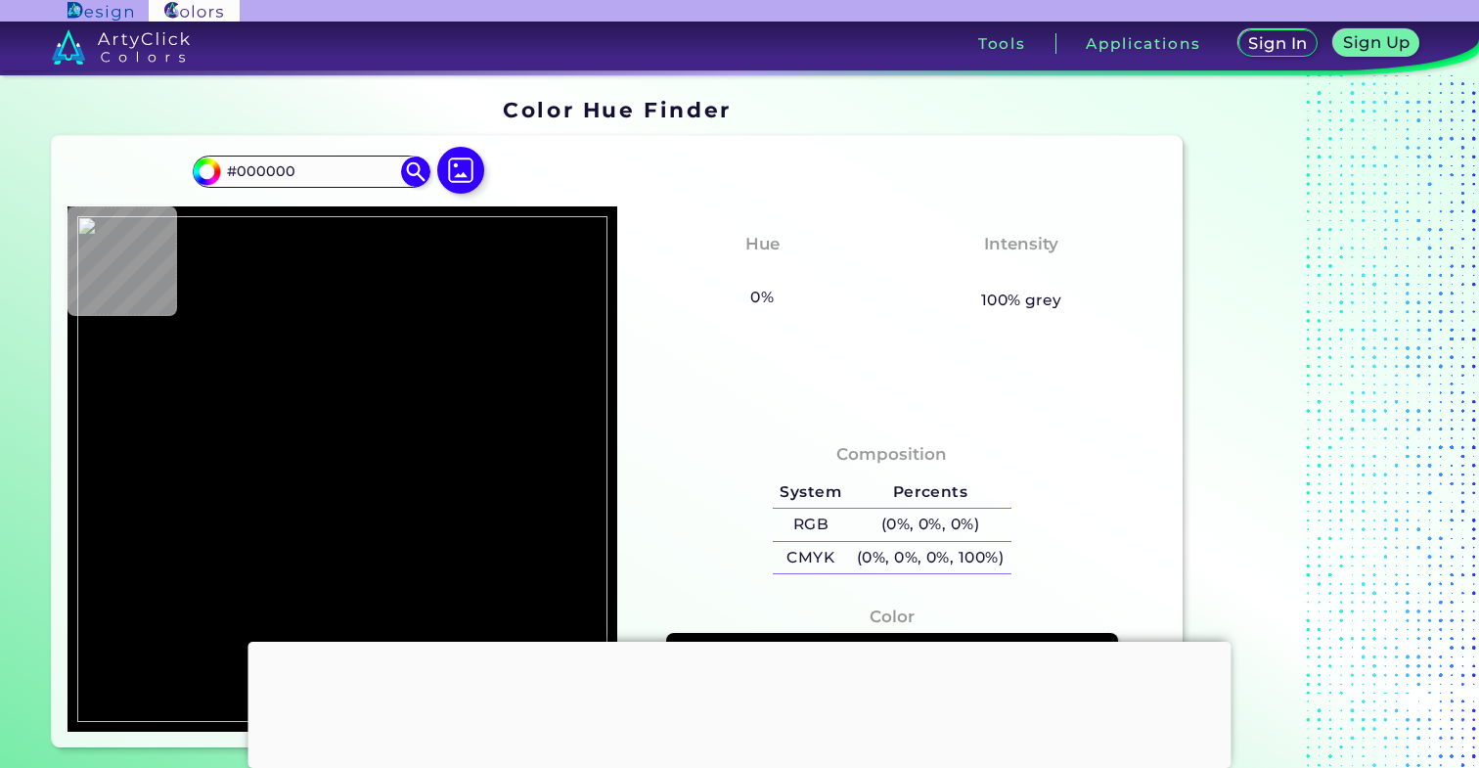
type input "#ffffff"
type input "#FFFFFF"
type input "#000000"
type input "#6b6969"
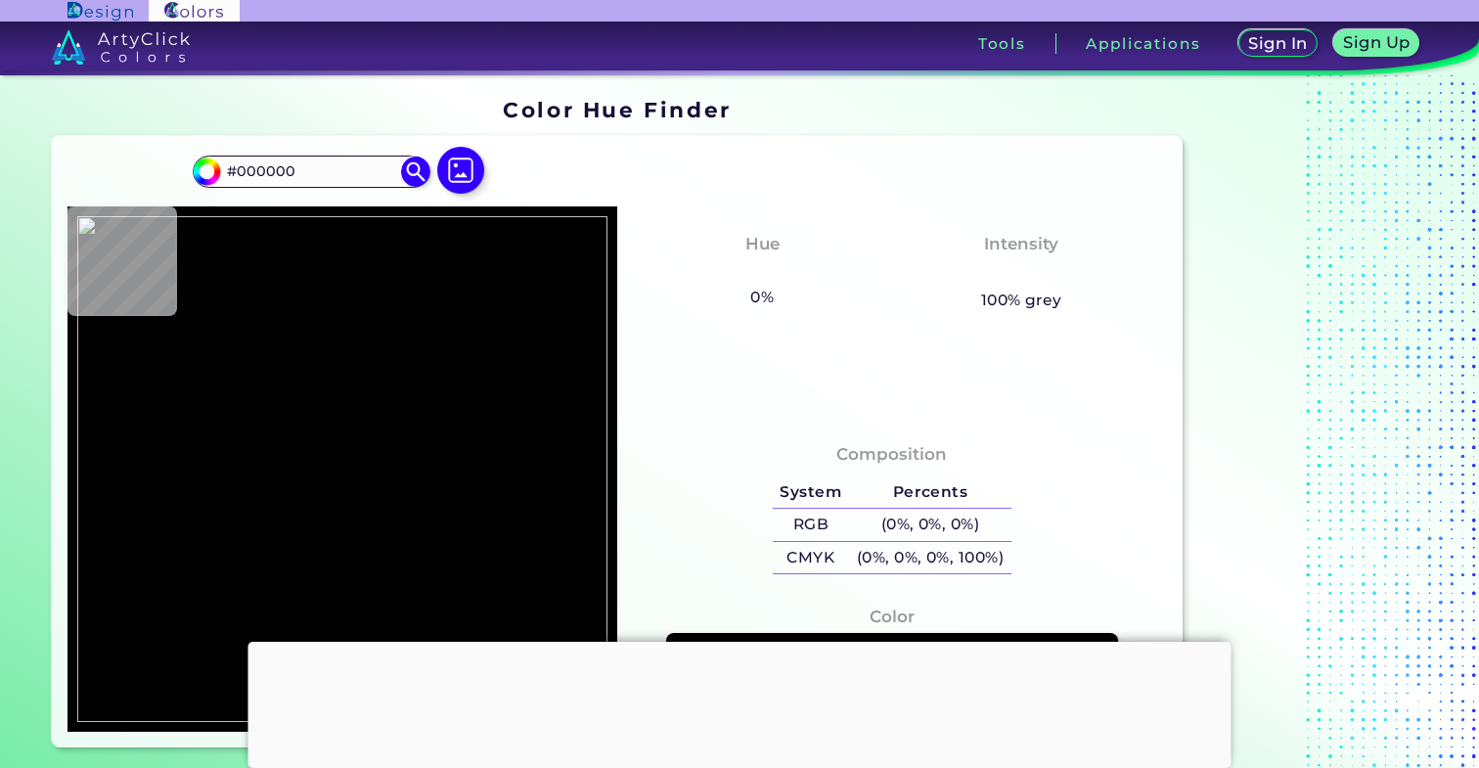
type input "#6B6969"
type input "#d3d5d2"
type input "#D3D5D2"
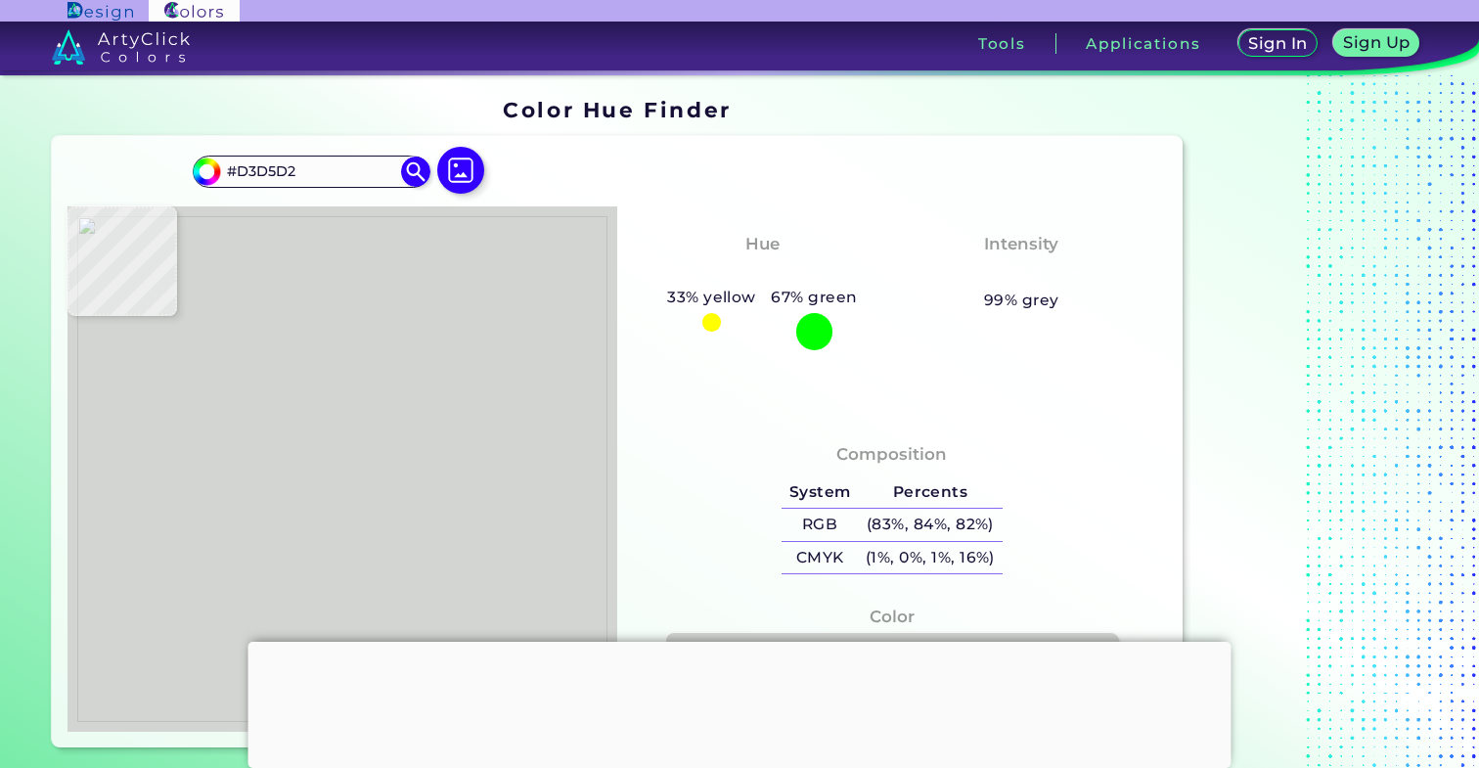
type input "#c4c7c4"
type input "#C4C7C4"
type input "#ffffff"
type input "#FFFFFF"
type input "#516355"
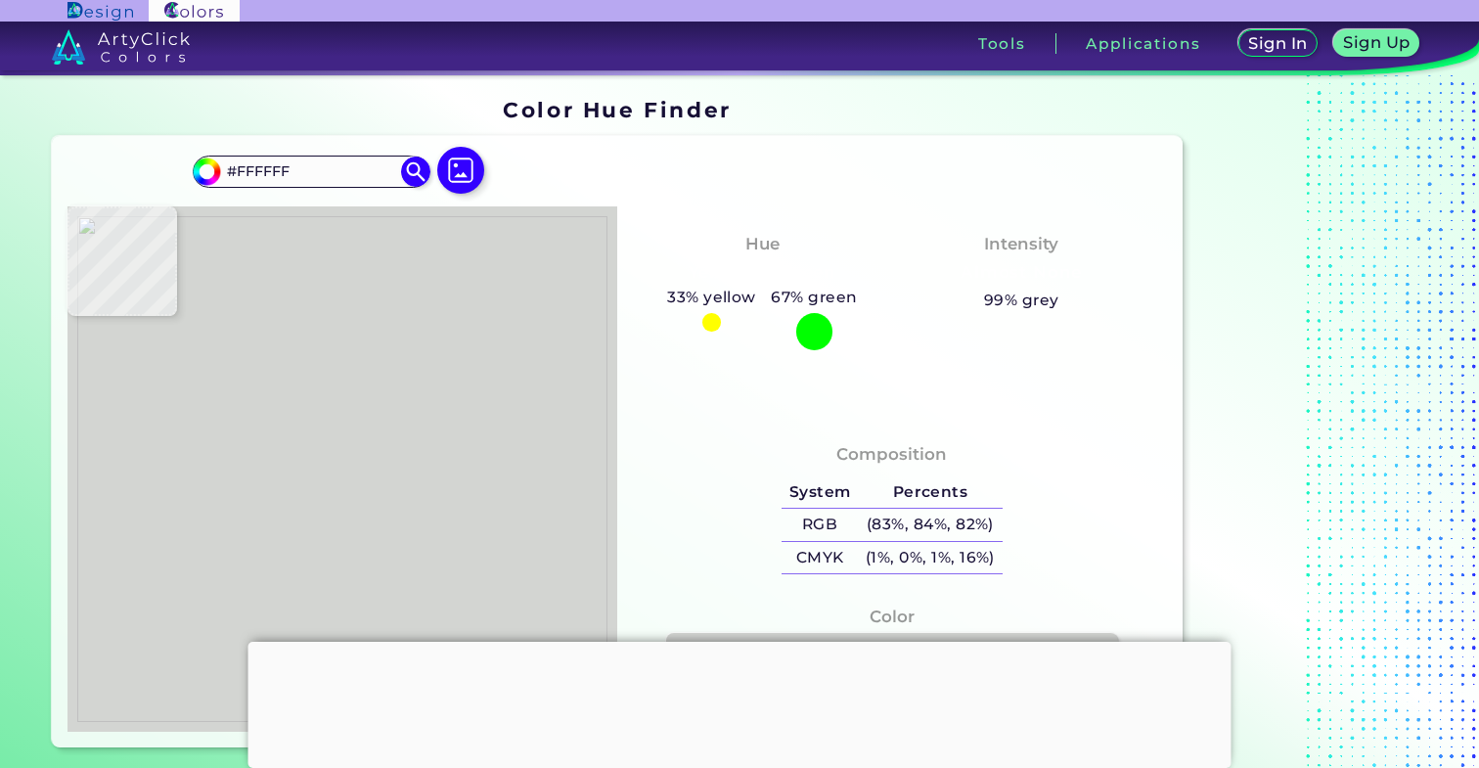
type input "#516355"
type input "#4e6052"
type input "#4E6052"
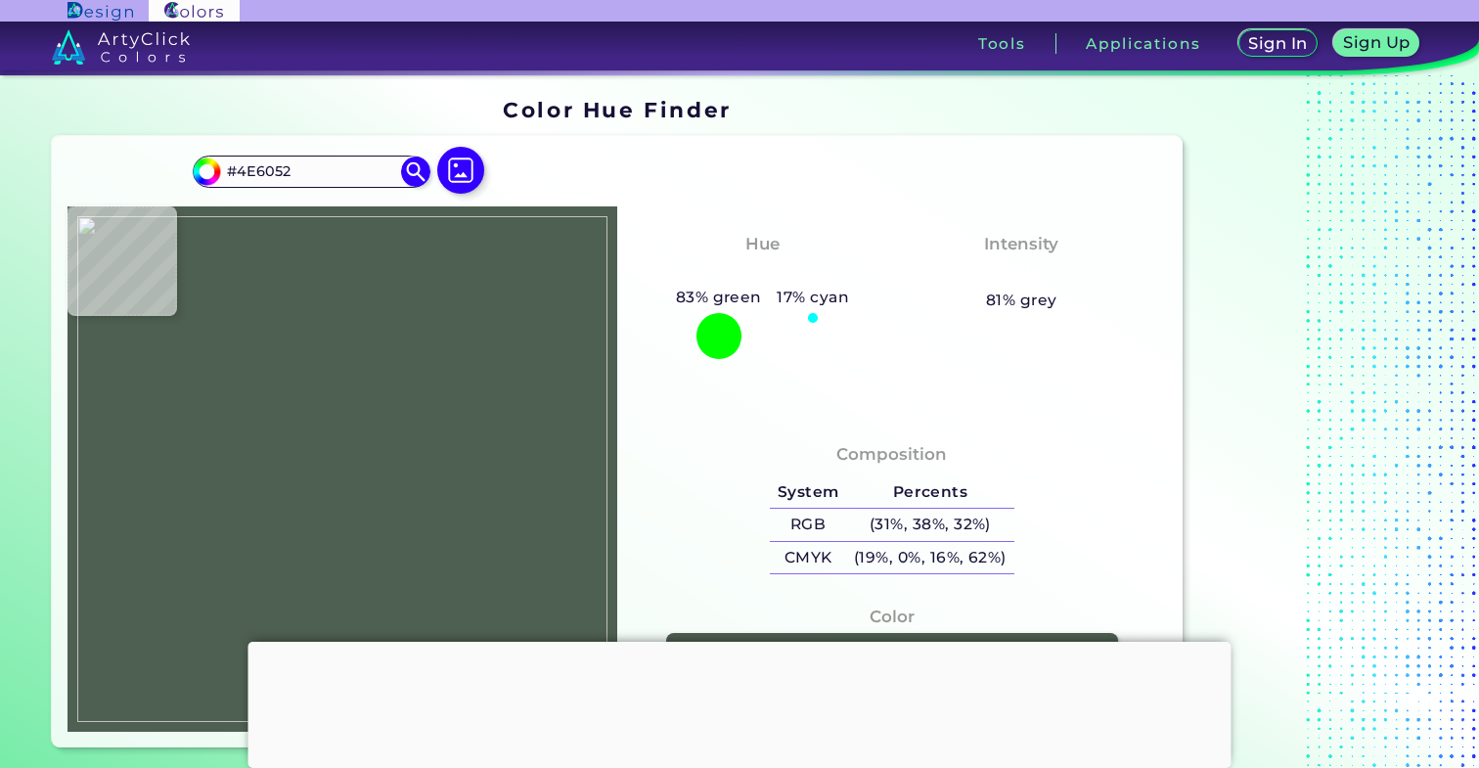
type input "#4e6051"
type input "#4E6051"
type input "#4c5f52"
type input "#4C5F52"
type input "#4c5f51"
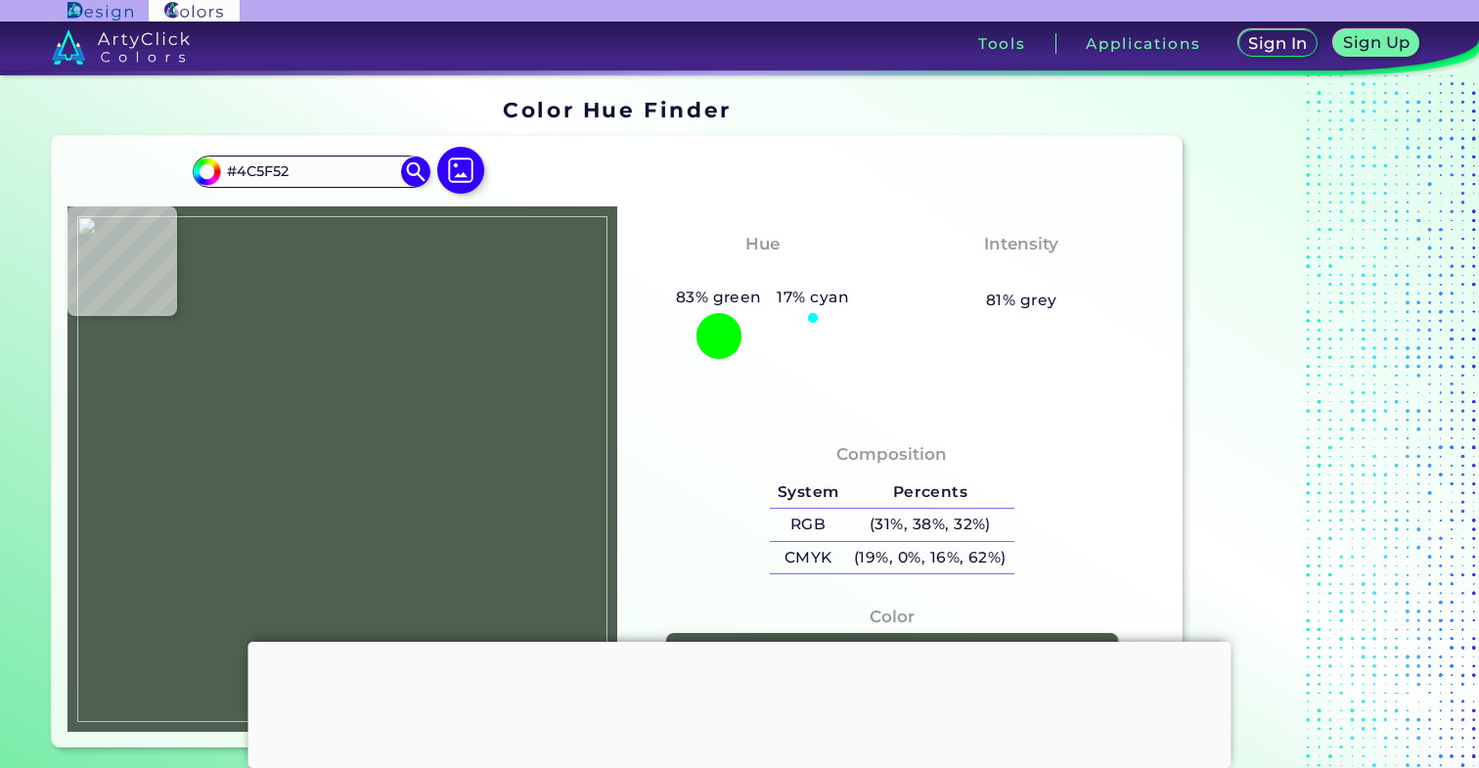
type input "#4C5F51"
type input "#4c5e4f"
type input "#4C5E4F"
type input "#4c5f51"
type input "#4C5F51"
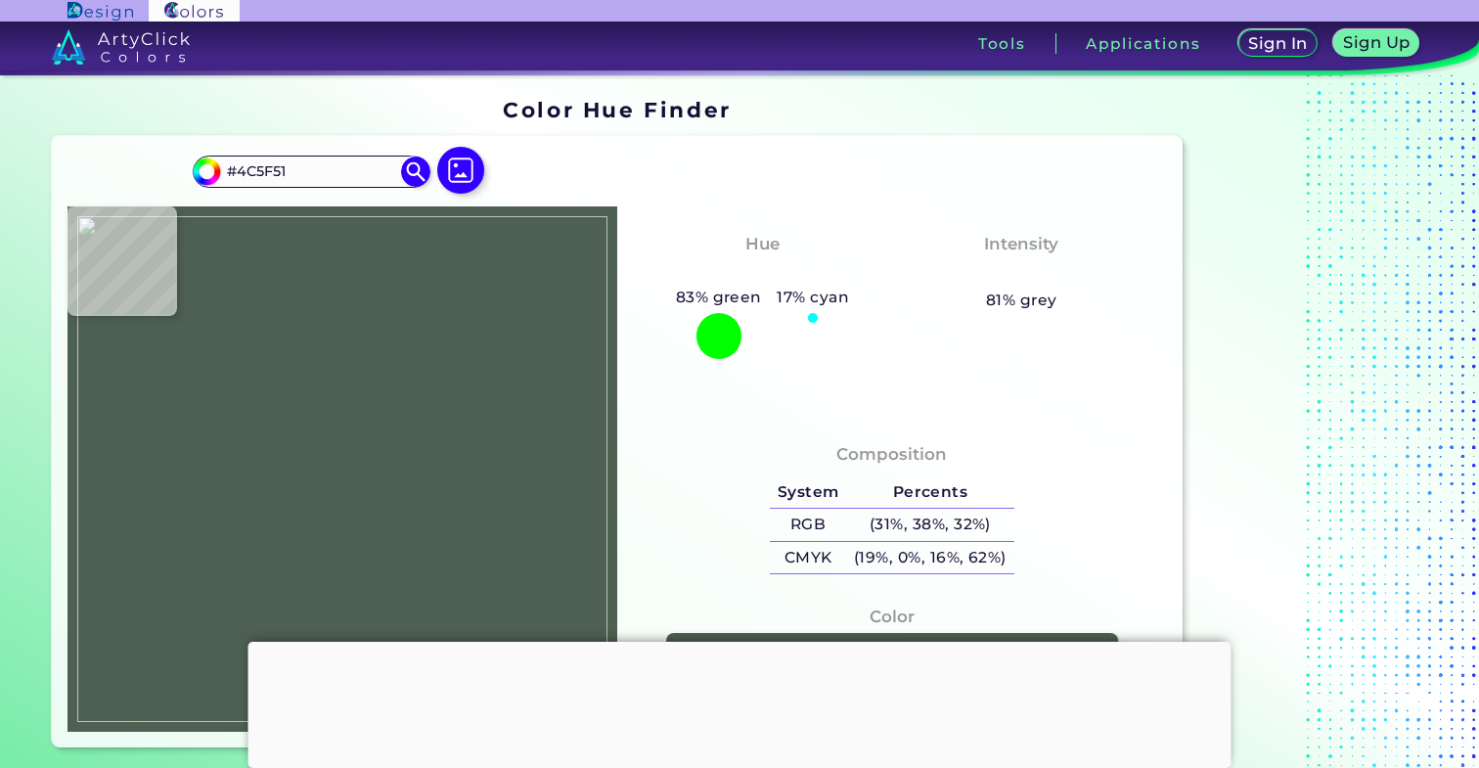
type input "#4e5e51"
type input "#4E5E51"
type input "#4b5d4e"
type input "#4B5D4E"
type input "#4d5d50"
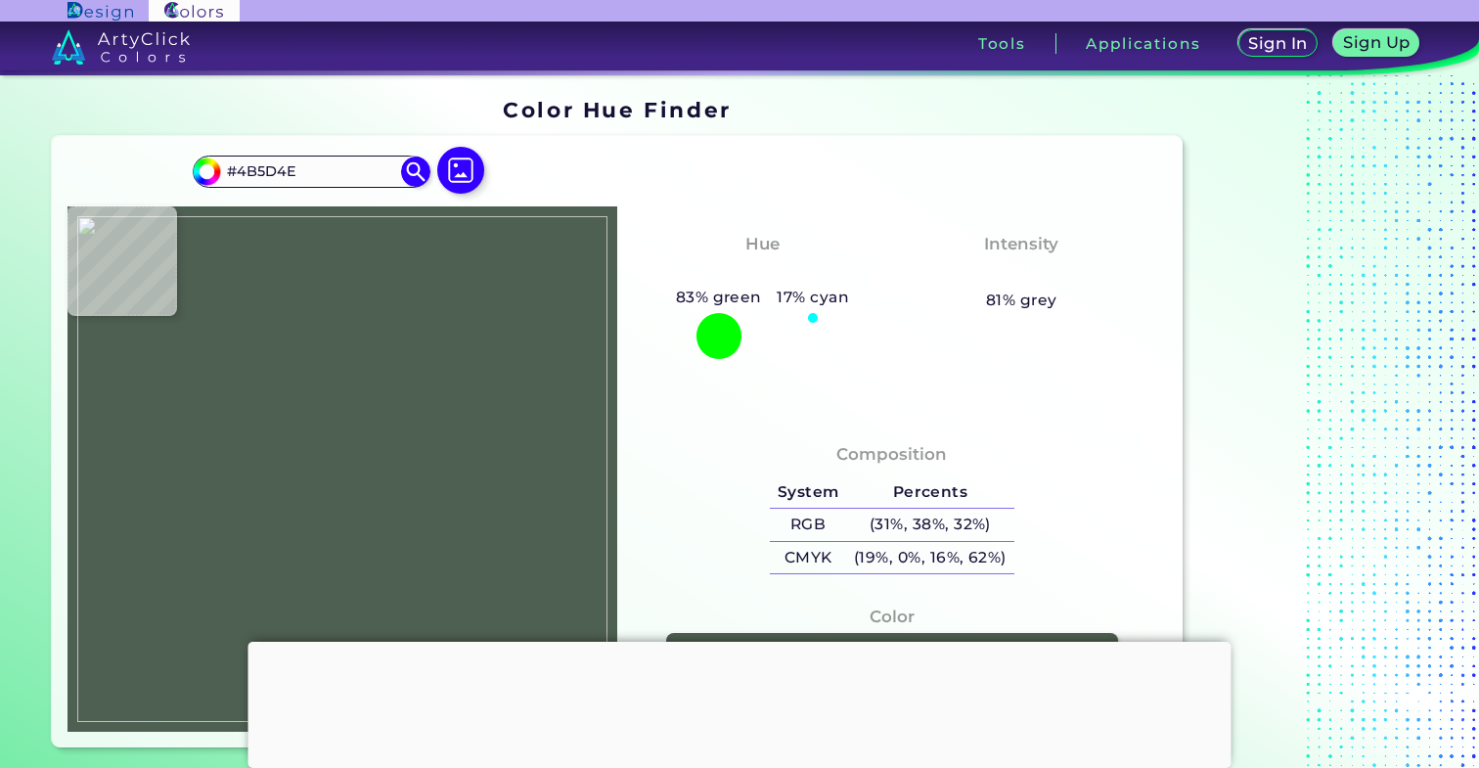
type input "#4D5D50"
type input "#4a5c4e"
type input "#4A5C4E"
type input "#4b5c4d"
type input "#4B5C4D"
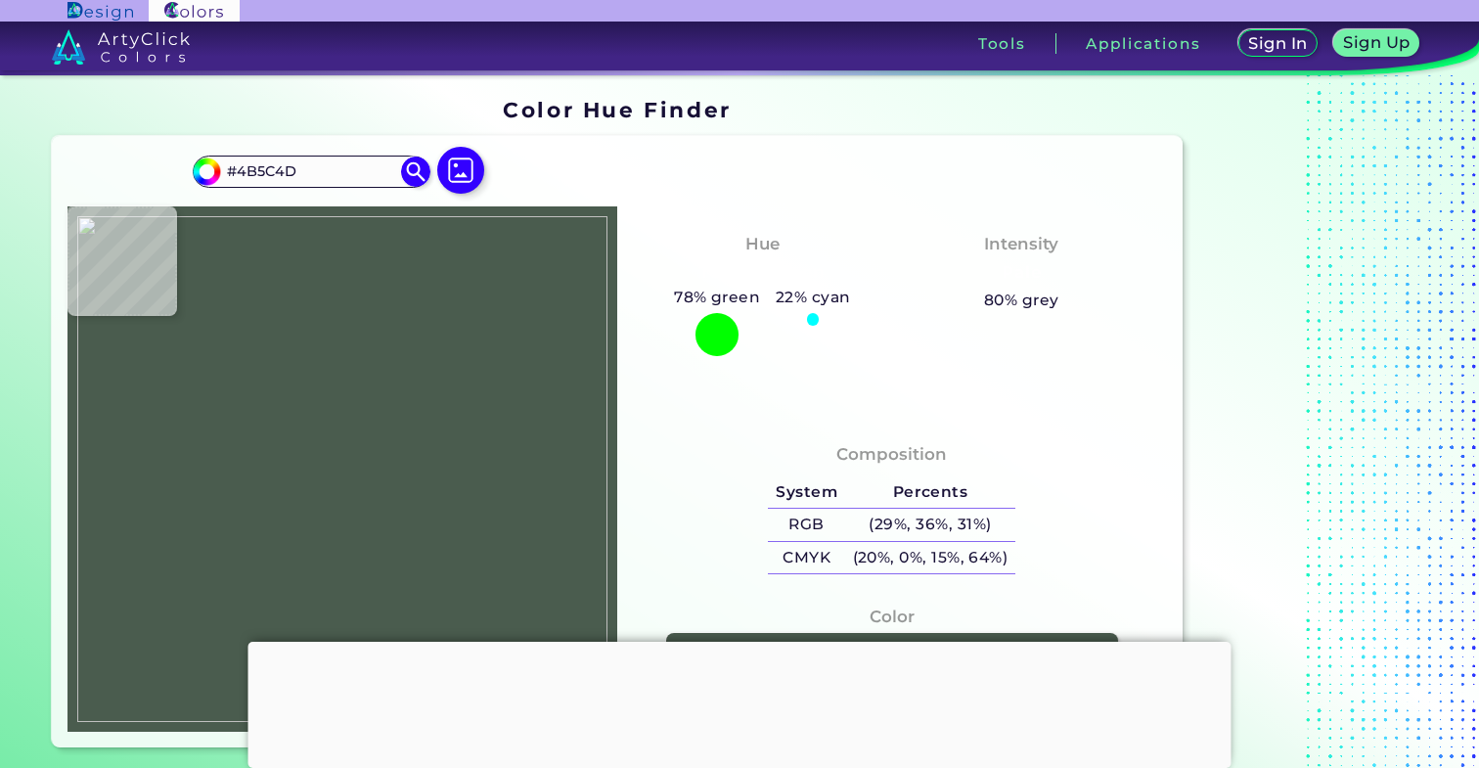
type input "#4a5b4d"
type input "#4A5B4D"
type input "#4b5a4d"
type input "#4B5A4D"
type input "#4a5a4d"
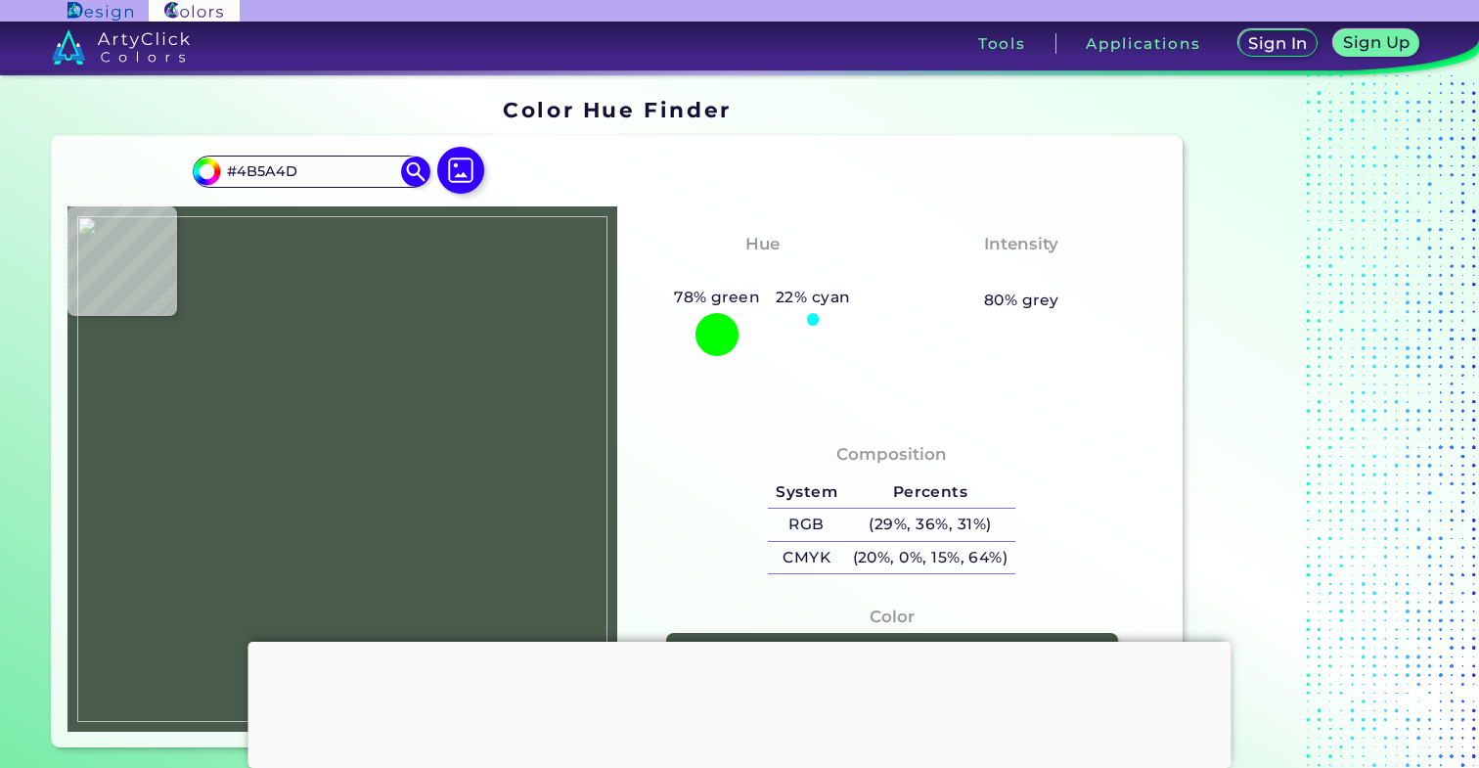
type input "#4A5A4D"
type input "#495a4a"
type input "#495A4A"
type input "#495949"
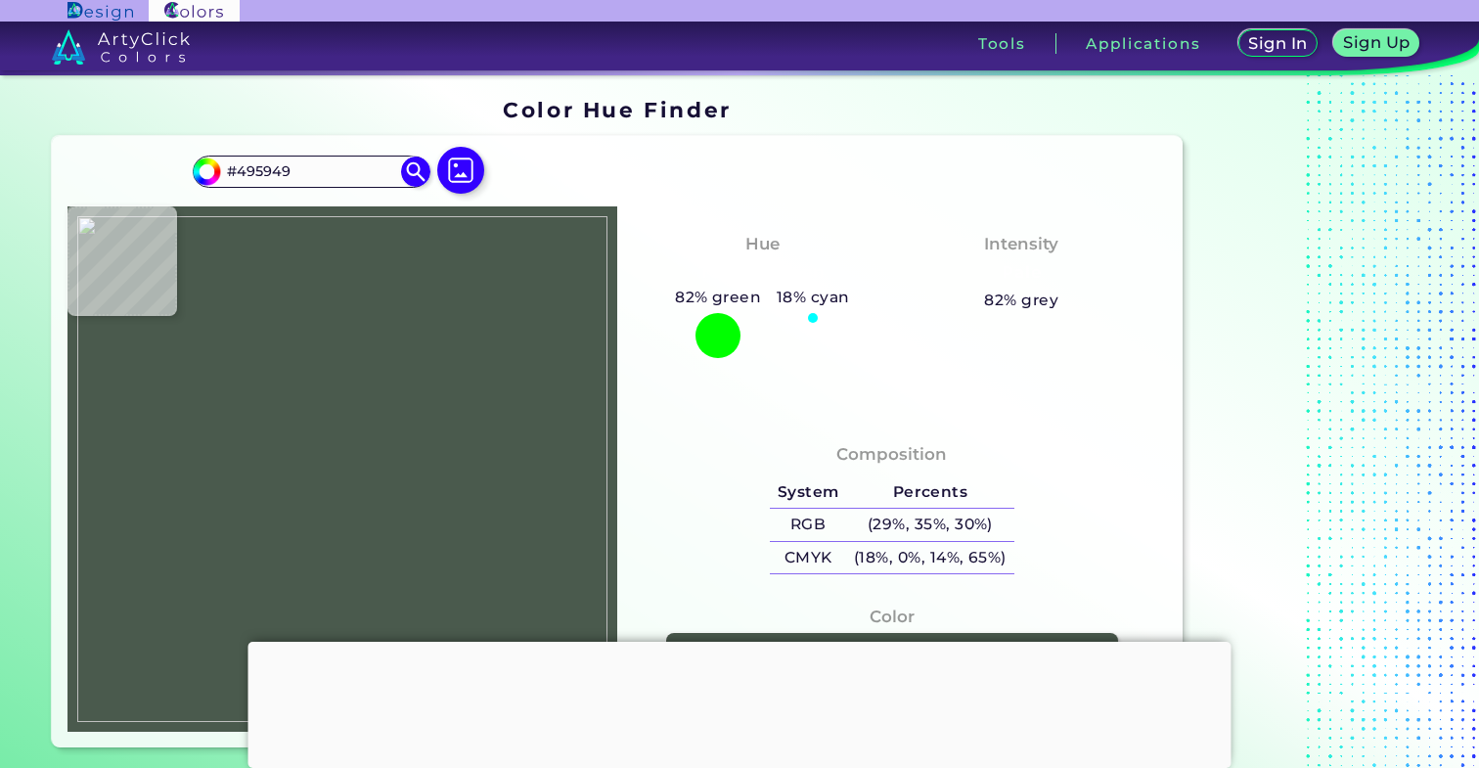
type input "#495747"
type input "#475544"
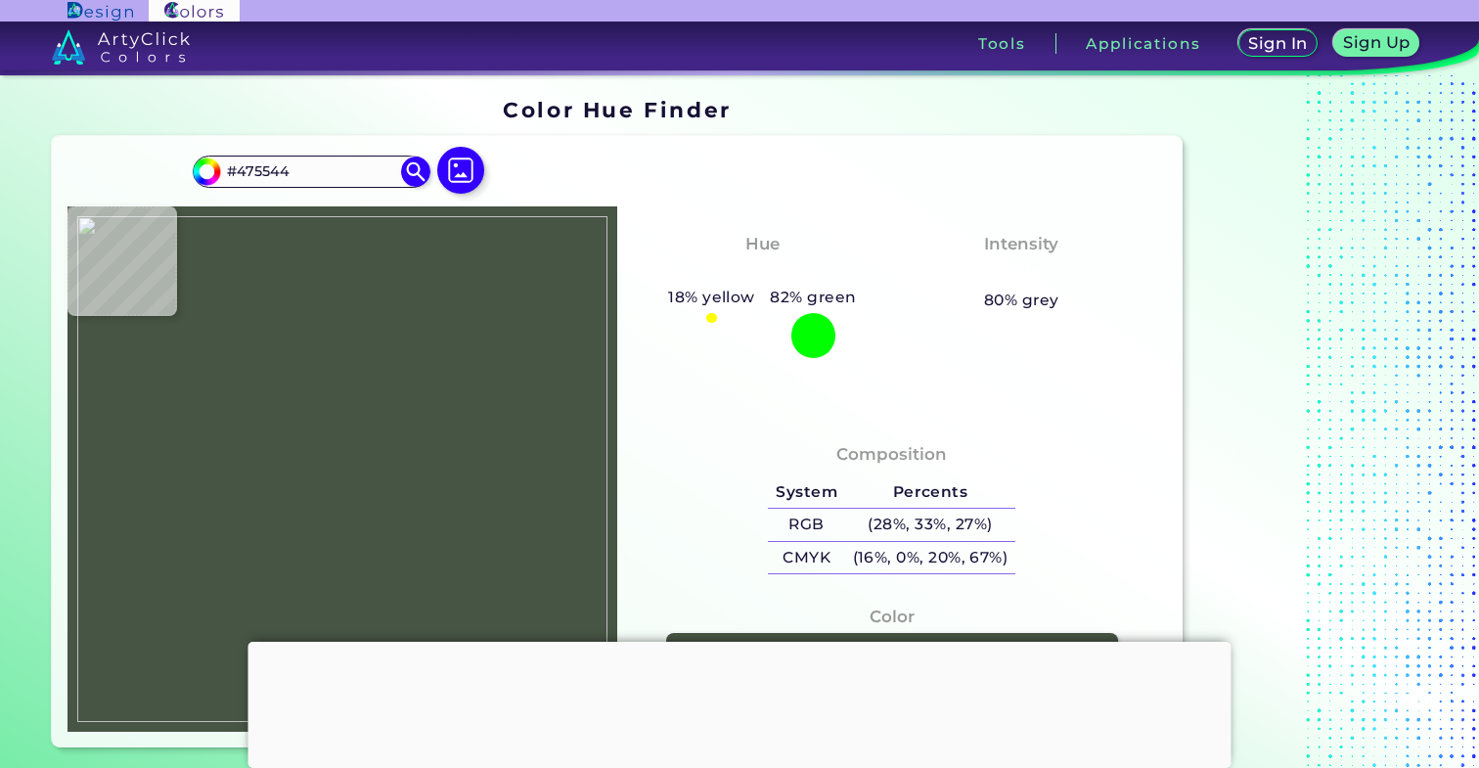
type input "#455343"
click at [390, 452] on img at bounding box center [342, 469] width 530 height 506
click at [378, 459] on img at bounding box center [342, 469] width 530 height 506
type input "#404e3d"
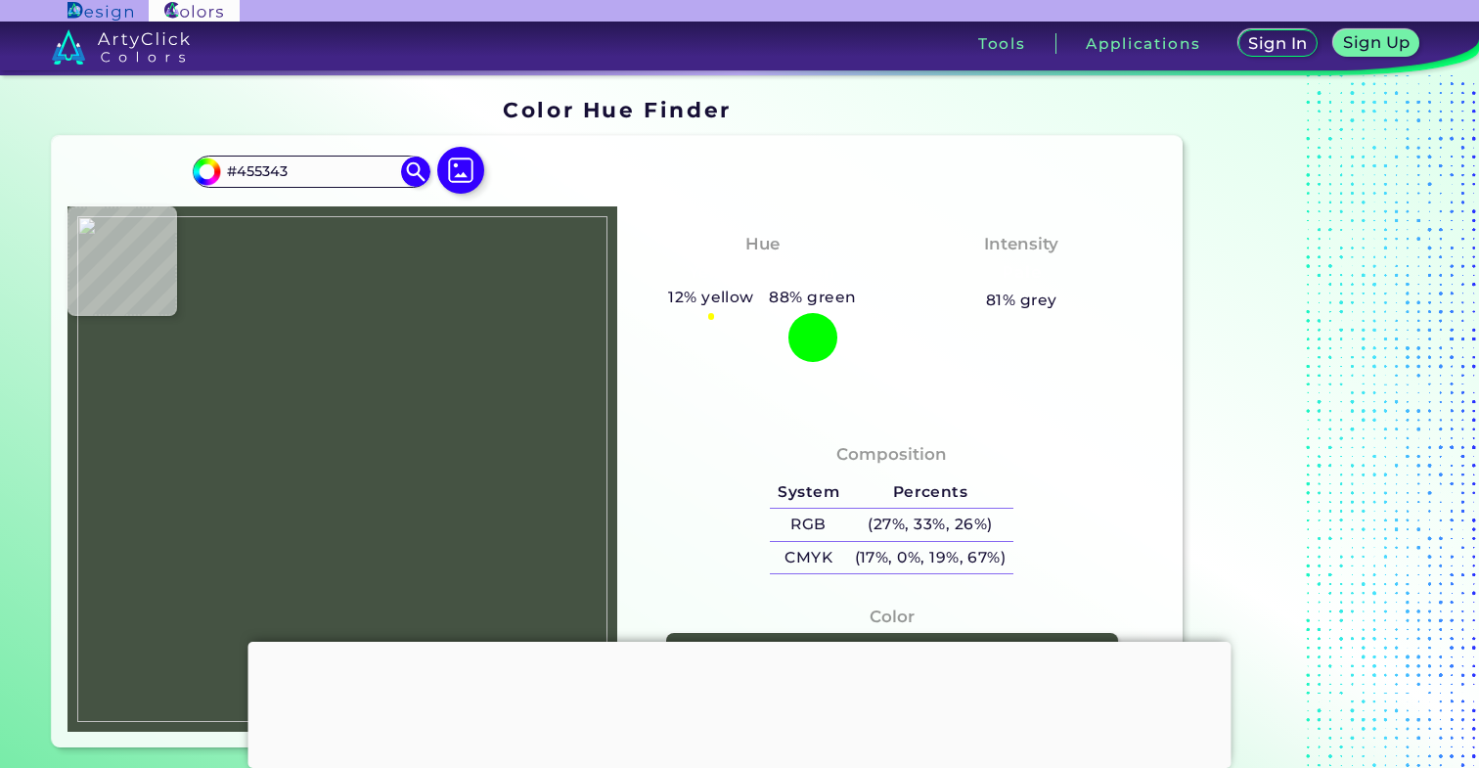
type input "#404E3D"
type input "#414f3e"
type input "#414F3E"
type input "#404d3b"
type input "#404D3B"
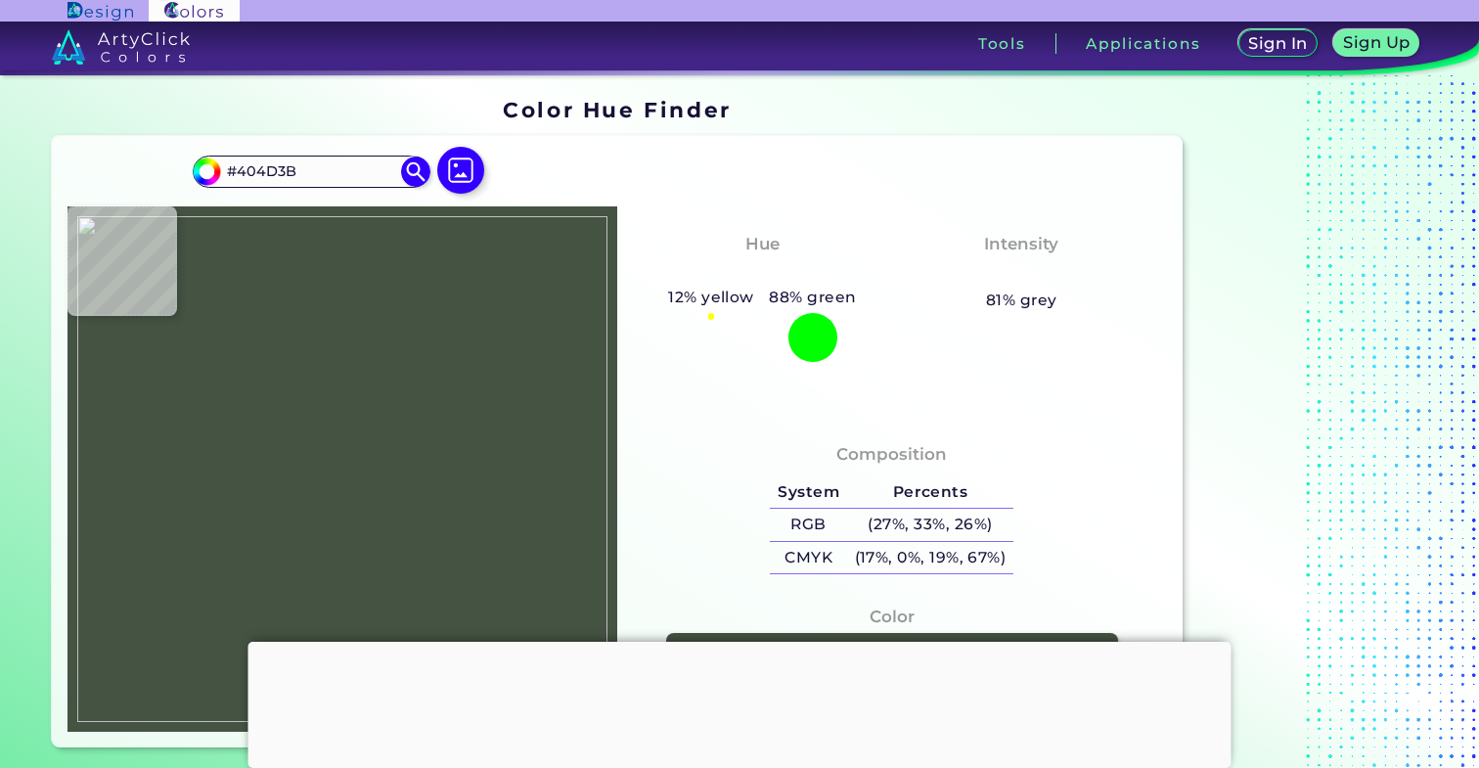
type input "#283324"
click at [396, 447] on img at bounding box center [342, 469] width 530 height 506
click at [735, 642] on div at bounding box center [739, 642] width 983 height 0
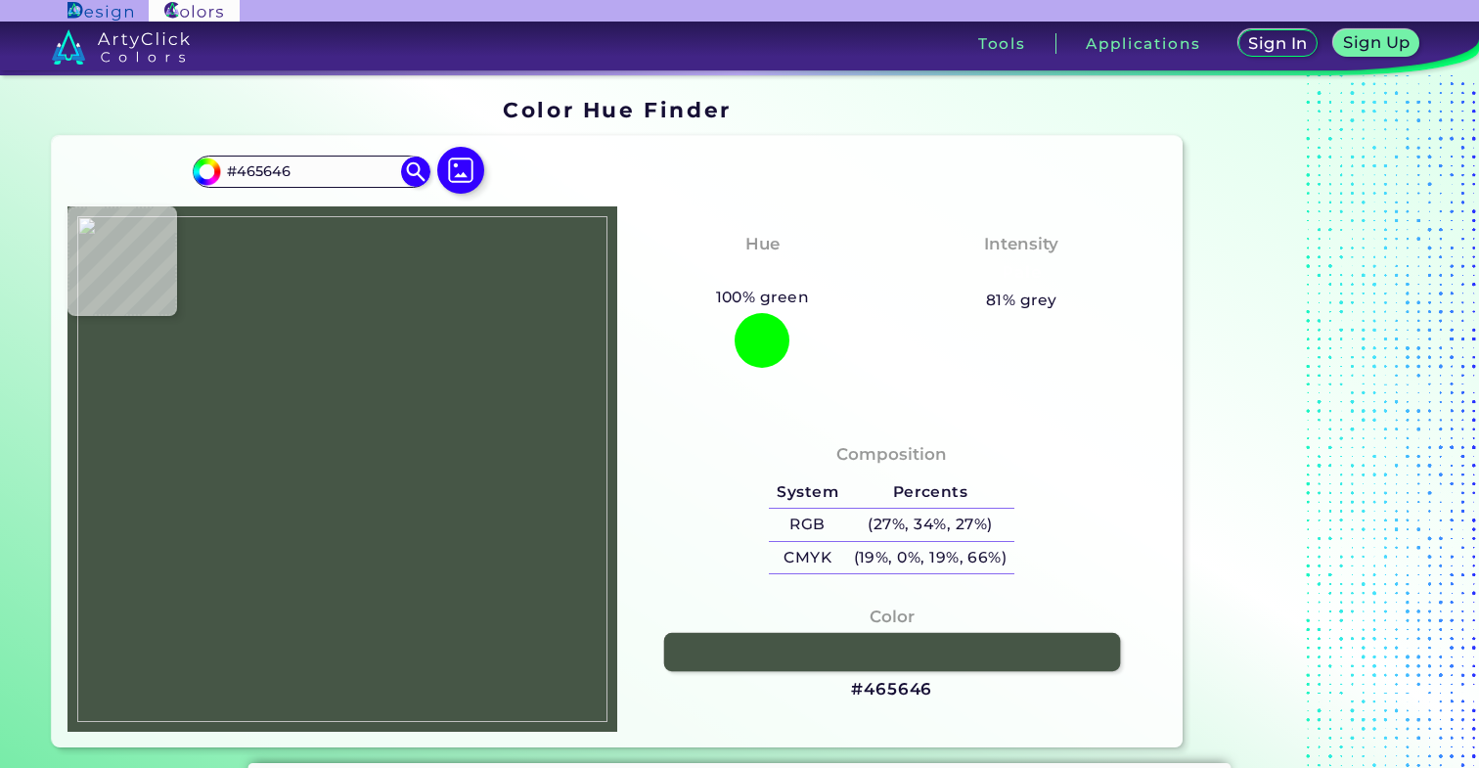
click at [780, 643] on link at bounding box center [891, 652] width 457 height 39
click at [439, 259] on img at bounding box center [342, 469] width 530 height 506
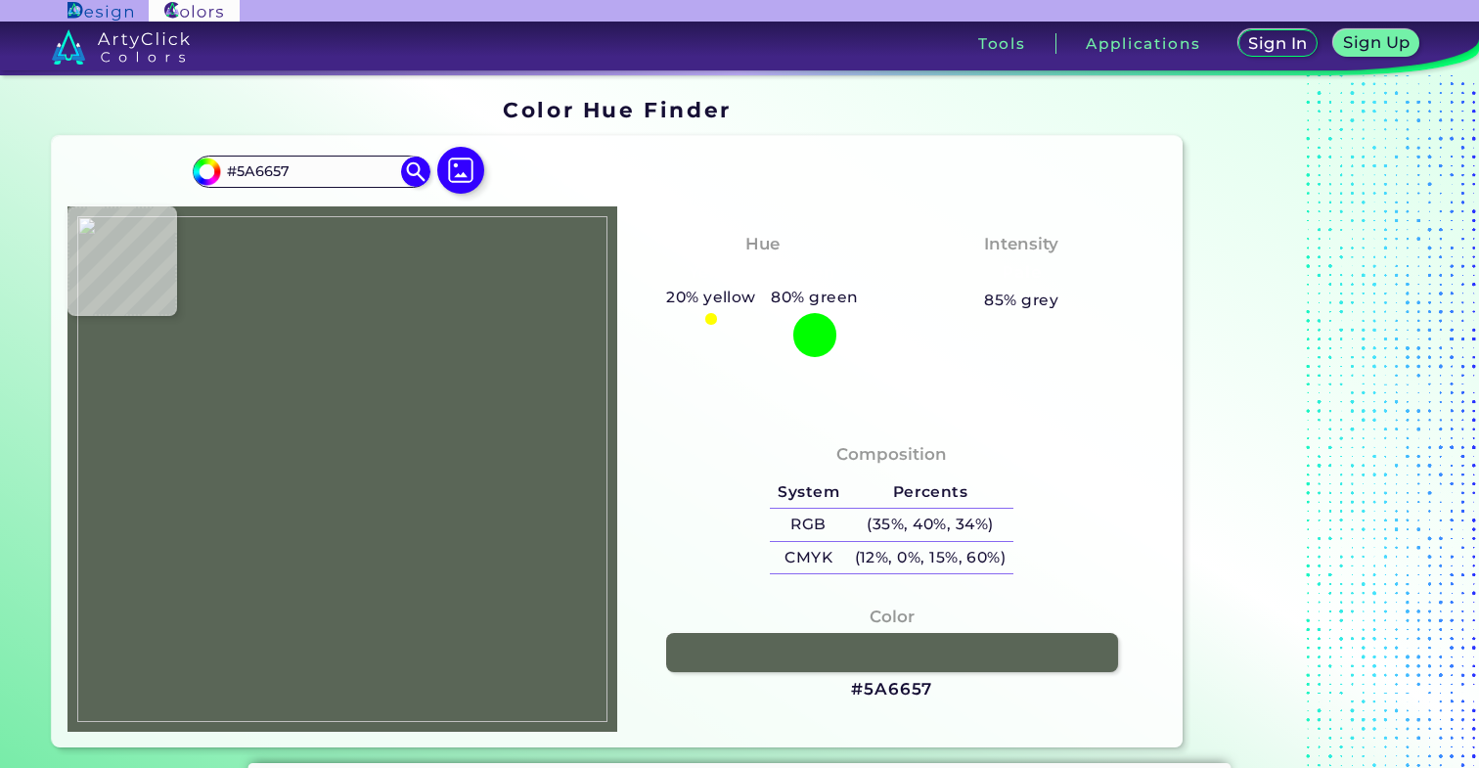
click at [421, 428] on img at bounding box center [342, 469] width 530 height 506
click at [405, 461] on img at bounding box center [342, 469] width 530 height 506
click at [425, 427] on img at bounding box center [342, 469] width 530 height 506
drag, startPoint x: 939, startPoint y: 687, endPoint x: 848, endPoint y: 690, distance: 91.0
click at [848, 690] on div "Color #566553" at bounding box center [892, 653] width 518 height 117
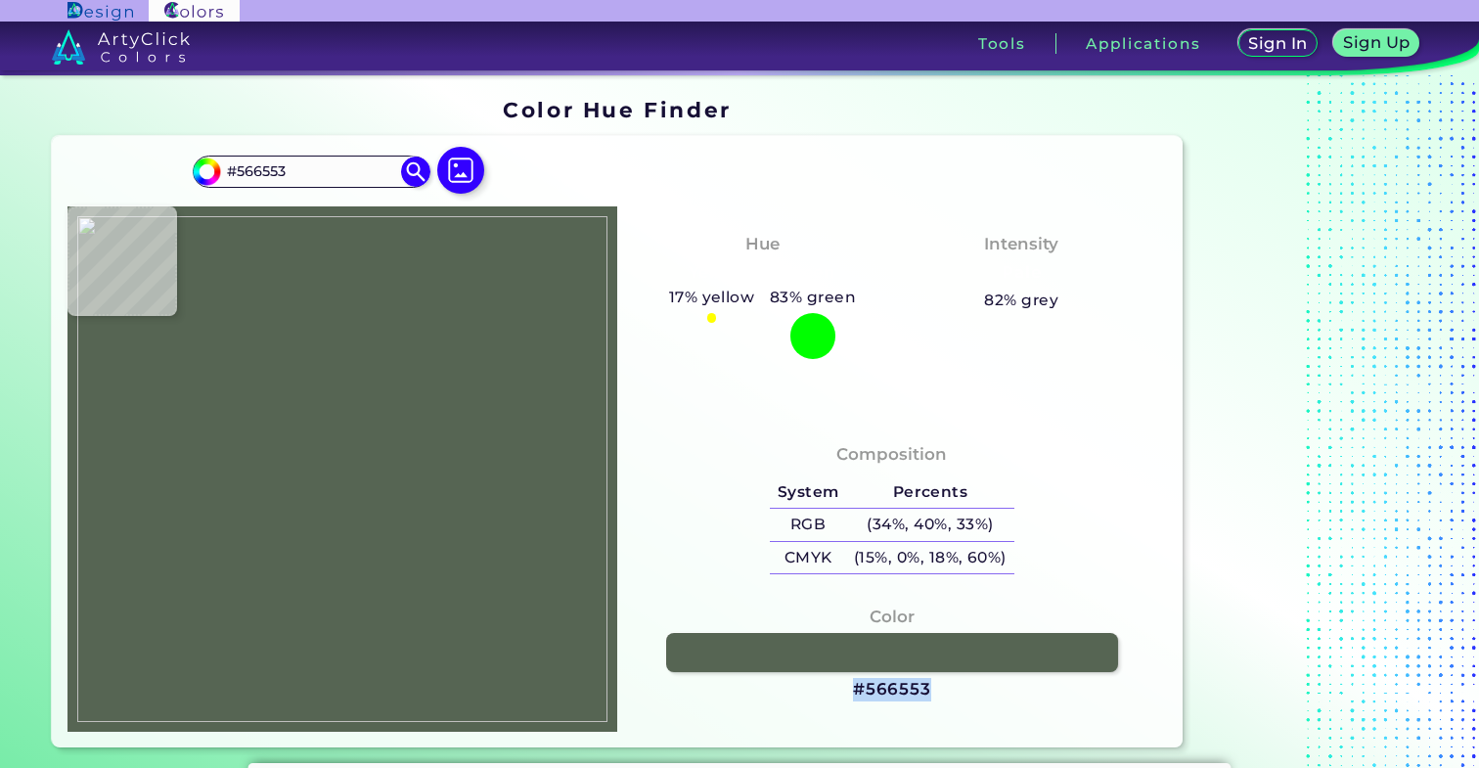
copy h3 "#566553"
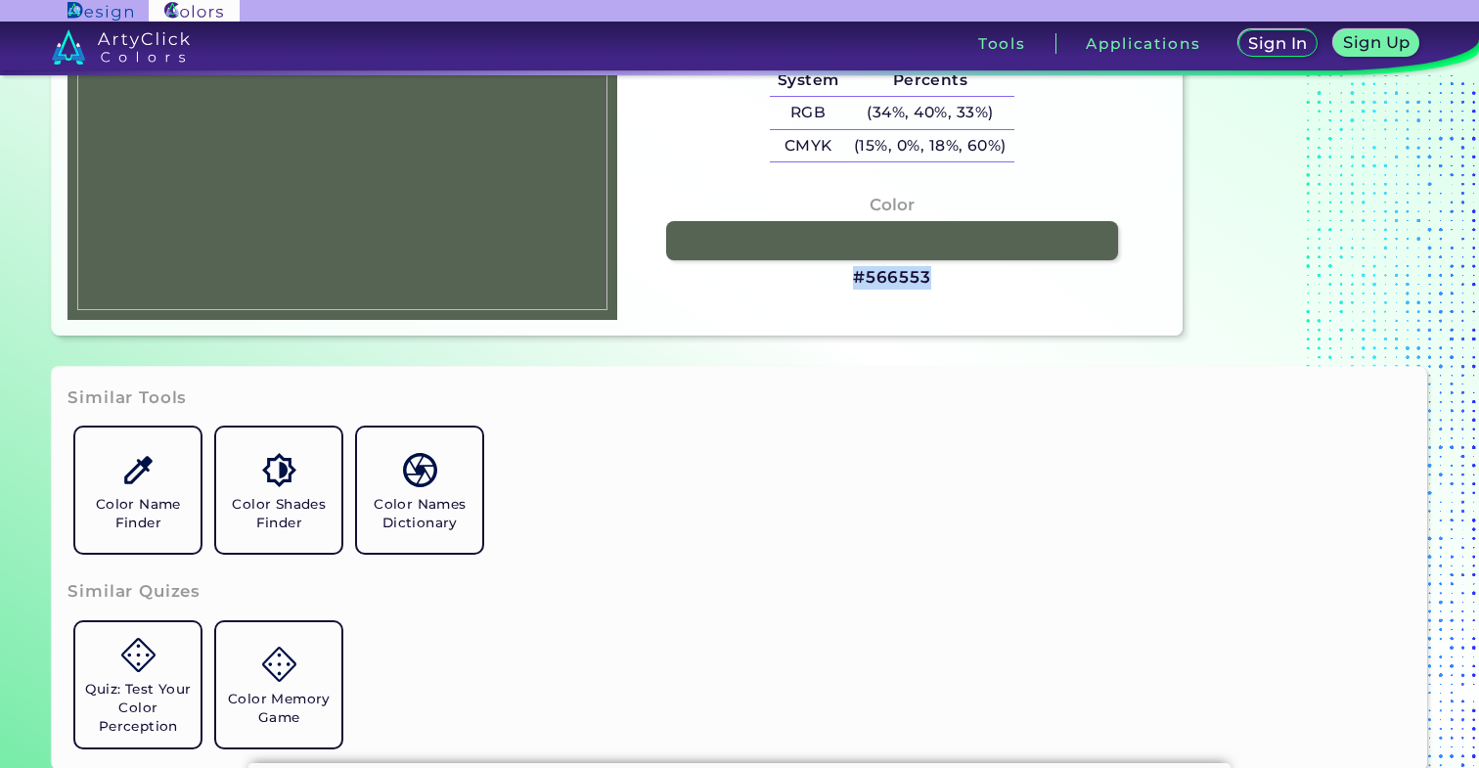
scroll to position [424, 0]
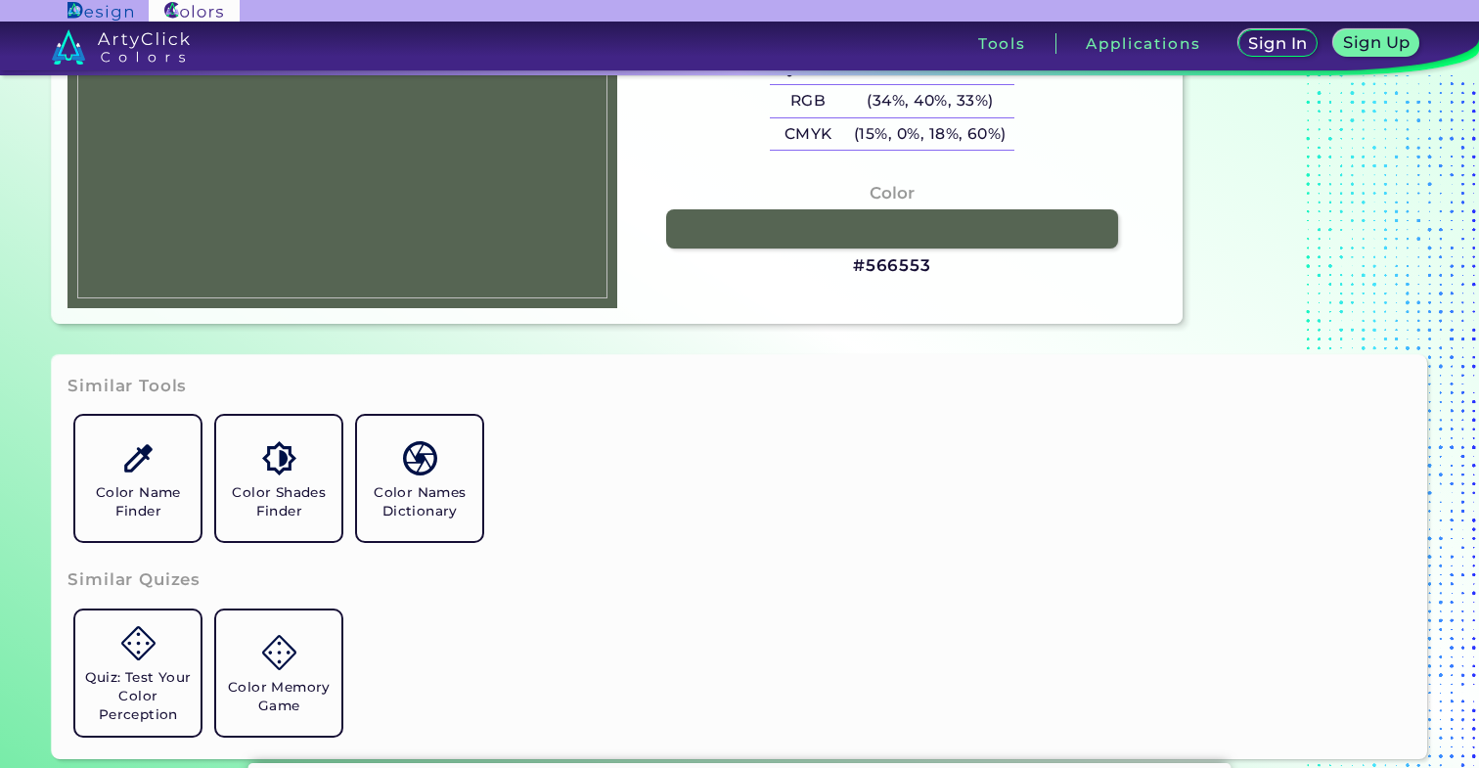
click at [731, 423] on div "Color Name Finder Color Shades Finder Color Names Dictionary" at bounding box center [738, 478] width 1343 height 141
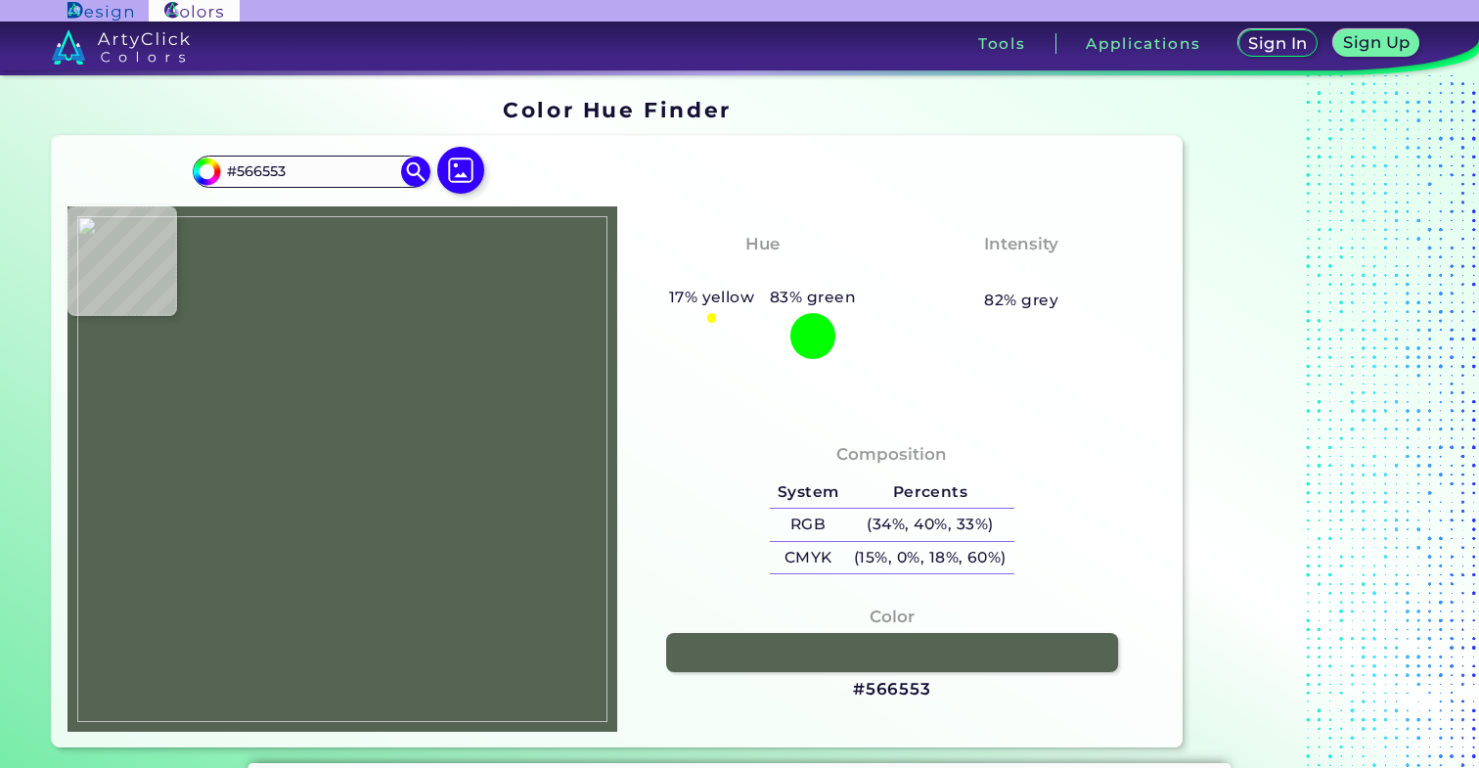
scroll to position [0, 0]
click at [462, 172] on img at bounding box center [460, 170] width 57 height 57
click at [0, 0] on input "file" at bounding box center [0, 0] width 0 height 0
click at [275, 486] on img at bounding box center [342, 469] width 530 height 506
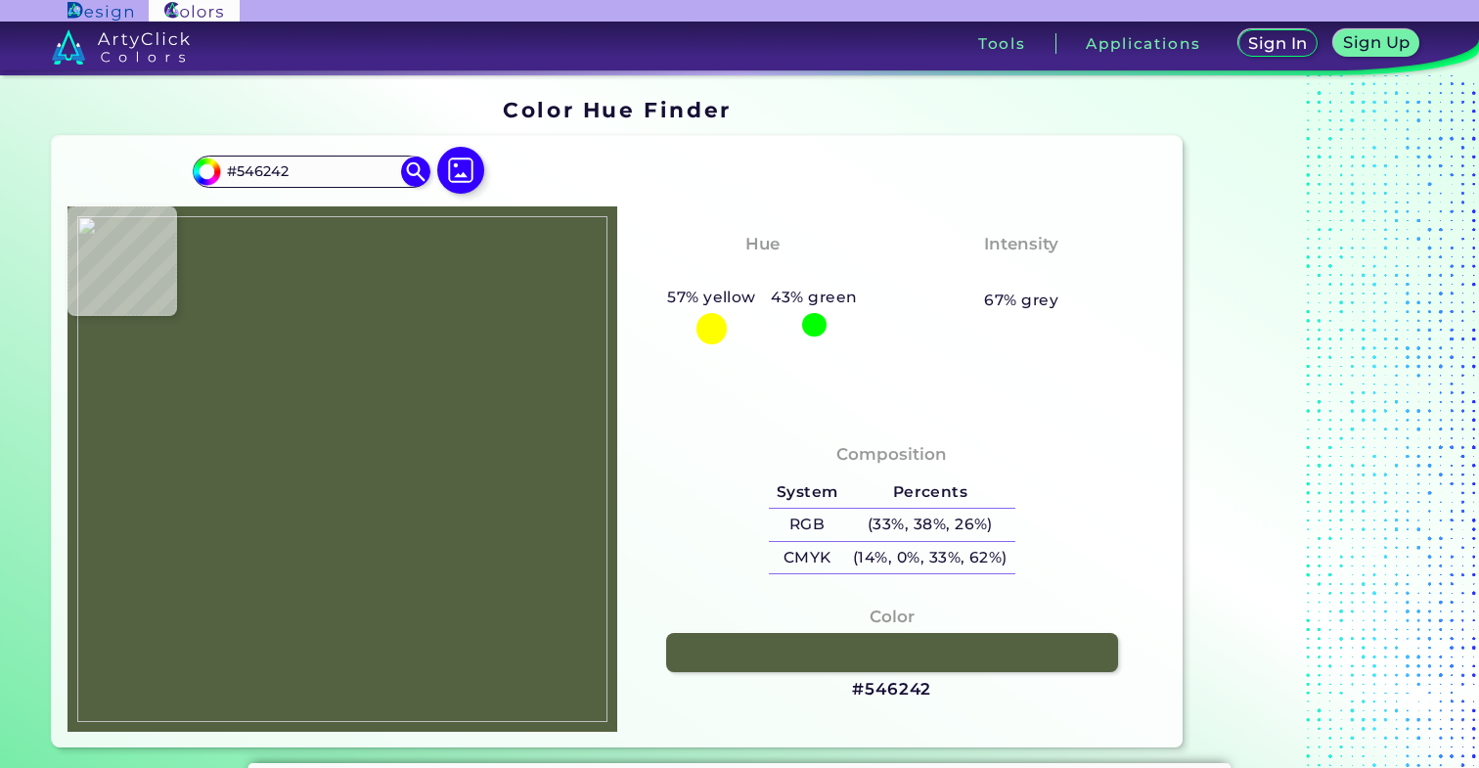
click at [278, 483] on img at bounding box center [342, 469] width 530 height 506
drag, startPoint x: 850, startPoint y: 687, endPoint x: 934, endPoint y: 685, distance: 84.1
click at [934, 685] on div "Color #546242" at bounding box center [892, 653] width 518 height 117
copy h3 "#546242"
click at [1112, 723] on div "Composition System Percents RGB (33%, 38%, 26%) CMYK (14%, 0%, 33%, 62%)" at bounding box center [892, 574] width 550 height 315
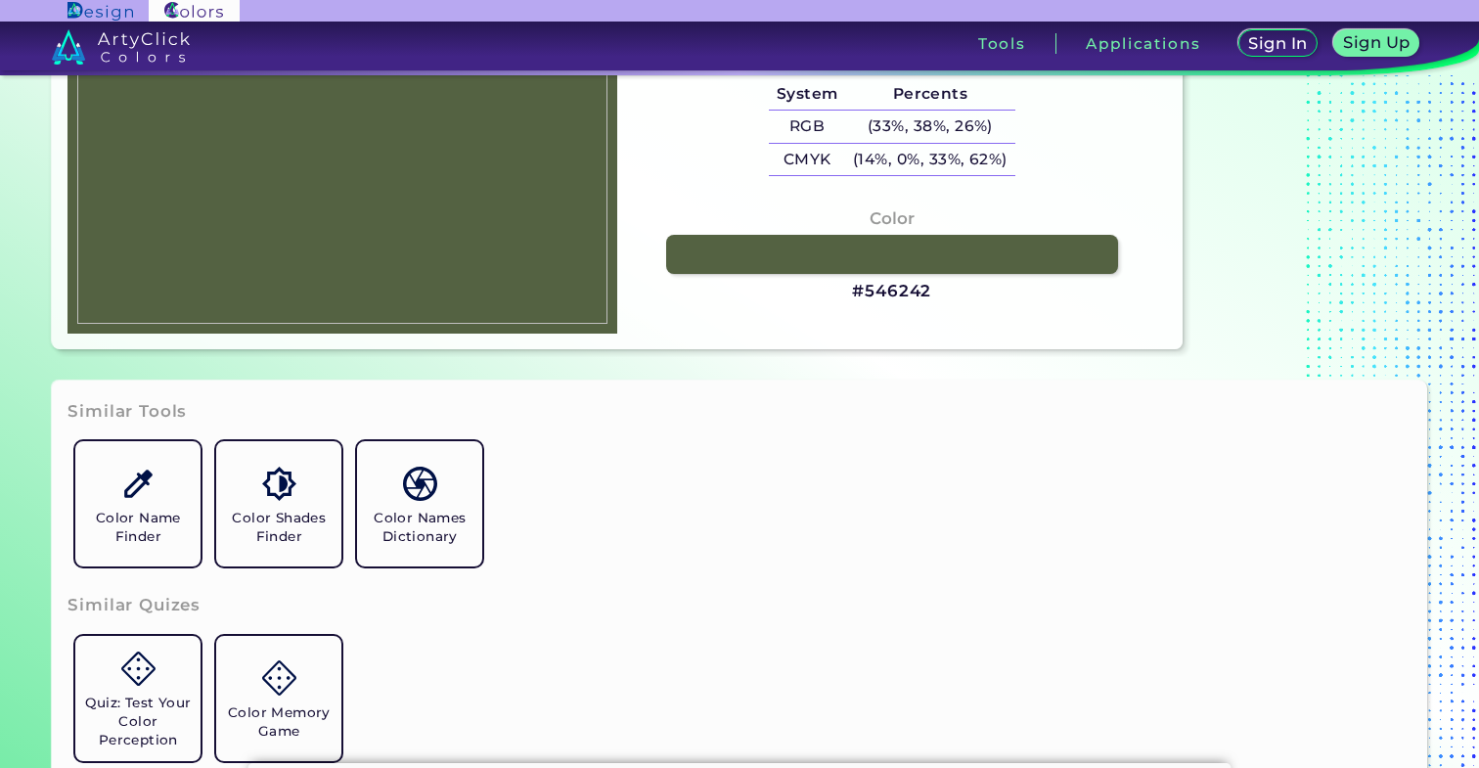
scroll to position [418, 0]
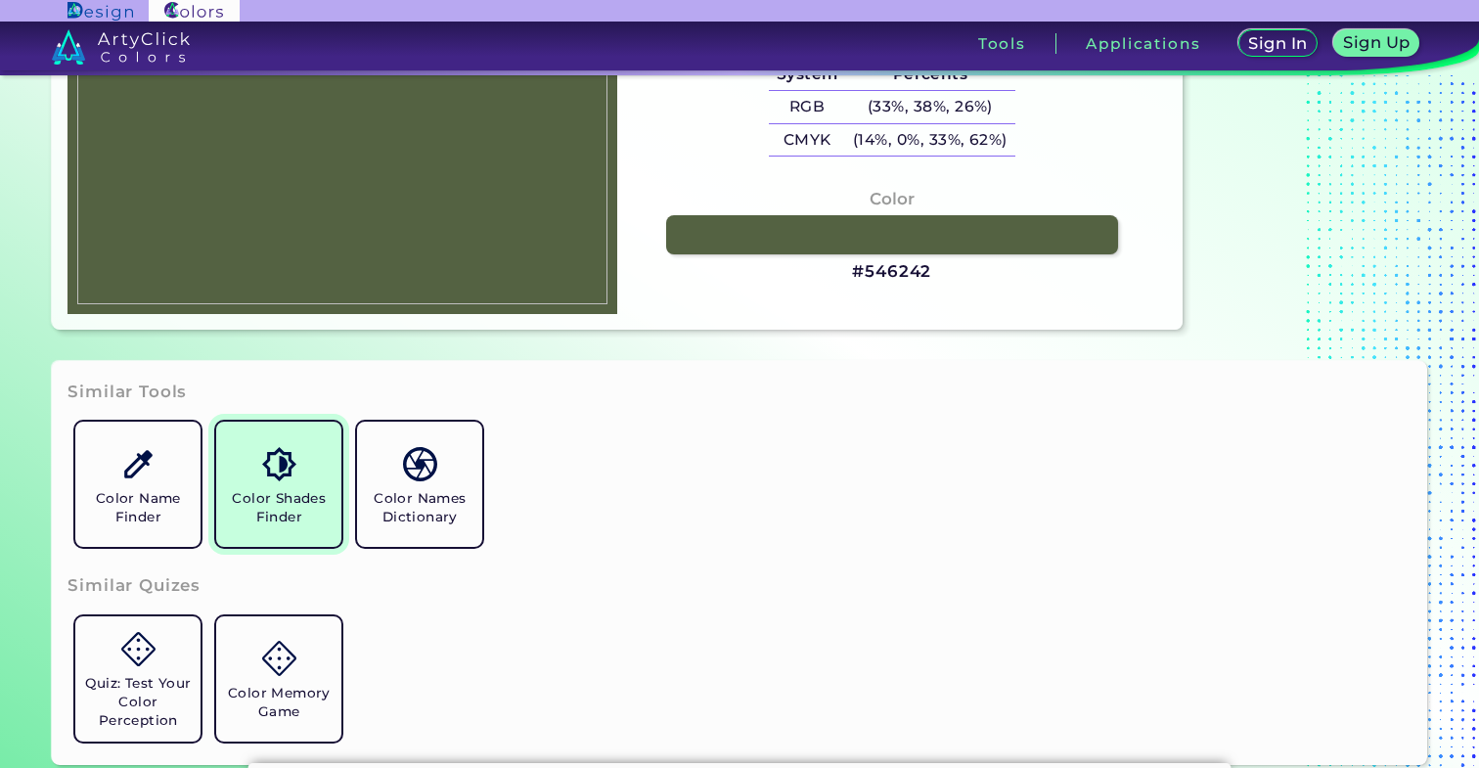
click at [229, 520] on h5 "Color Shades Finder" at bounding box center [279, 507] width 110 height 37
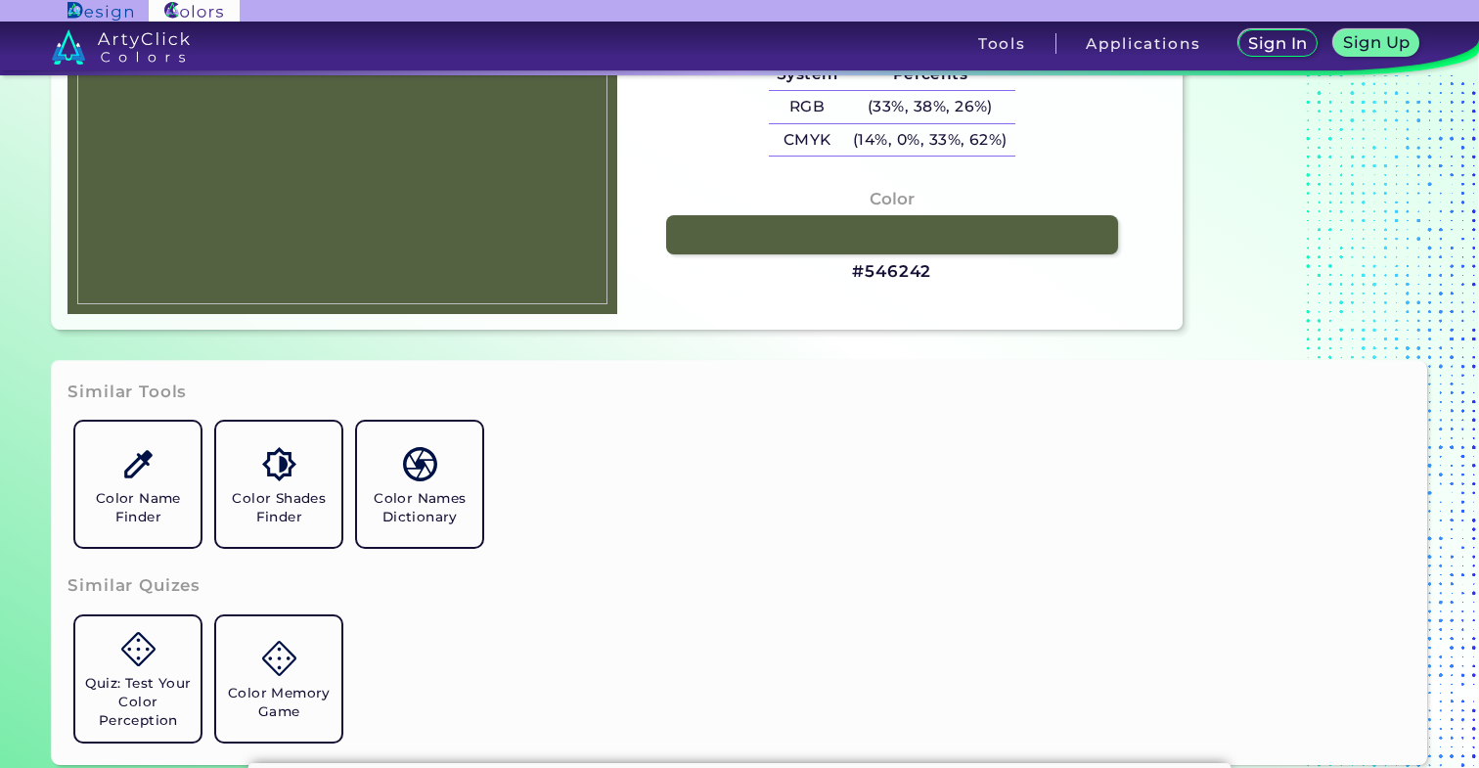
click at [726, 433] on div "Color Name Finder Color Shades Finder Color Names Dictionary" at bounding box center [738, 484] width 1343 height 141
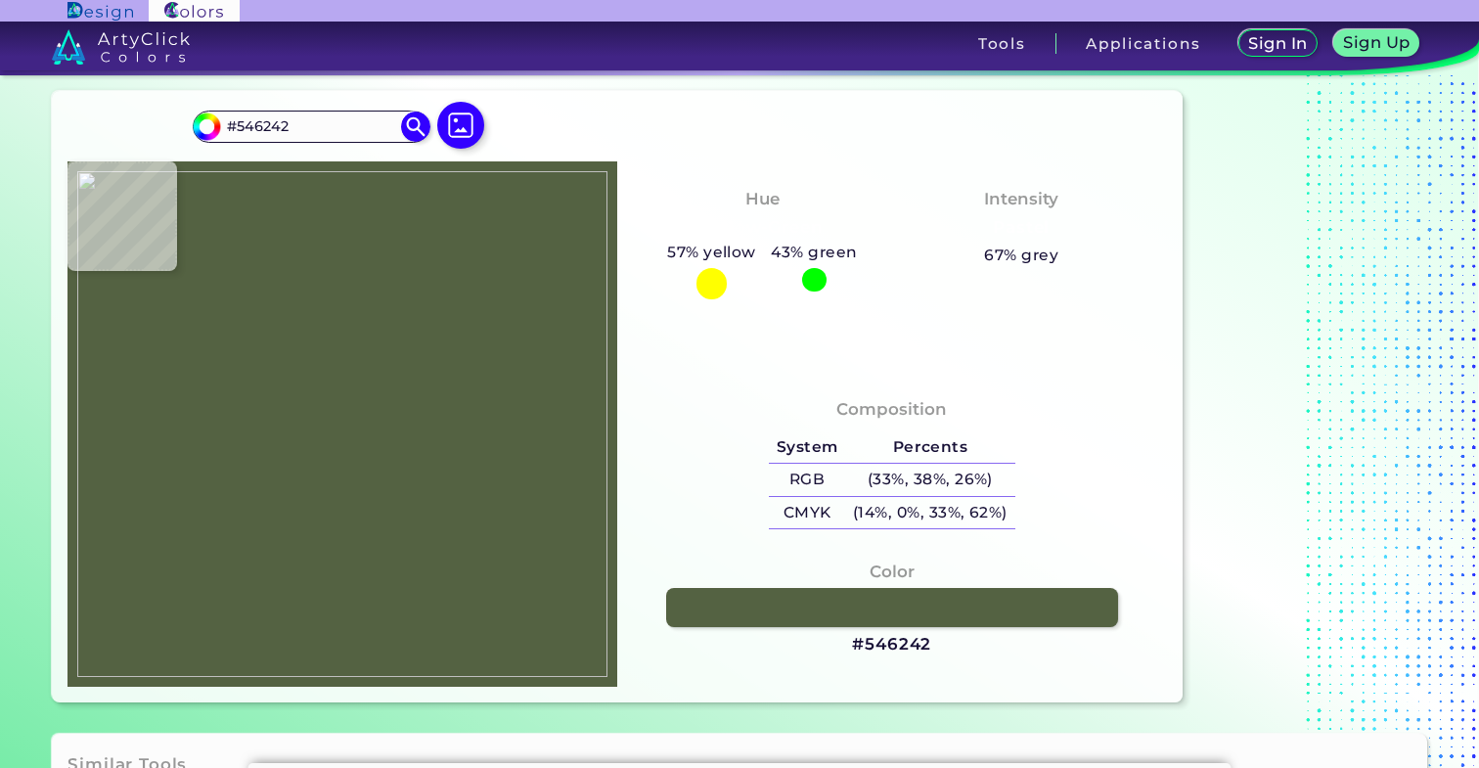
scroll to position [31, 0]
